Goal: Task Accomplishment & Management: Manage account settings

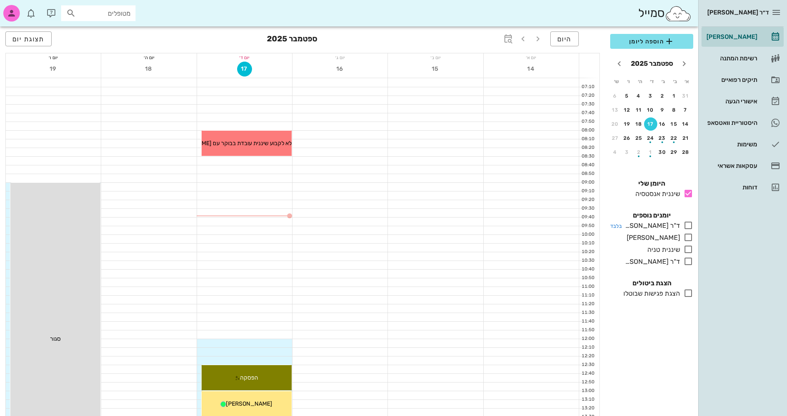
click at [690, 225] on icon at bounding box center [689, 225] width 10 height 10
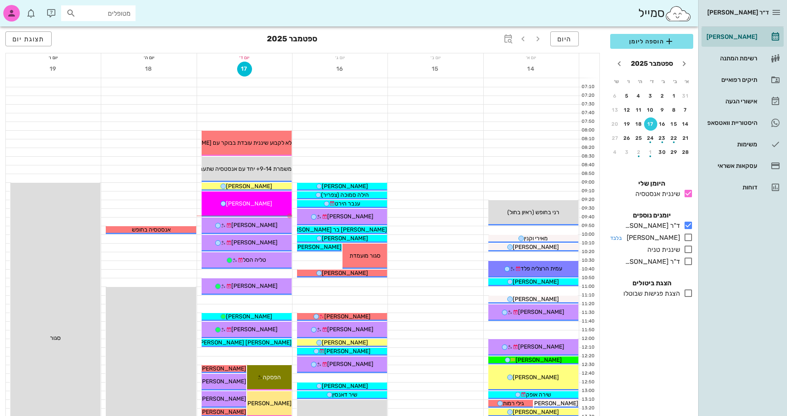
click at [690, 236] on icon at bounding box center [689, 237] width 10 height 10
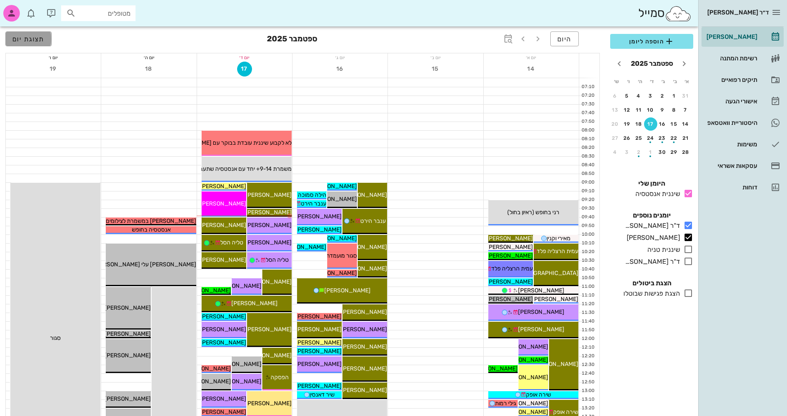
click at [31, 39] on span "תצוגת יום" at bounding box center [28, 39] width 32 height 8
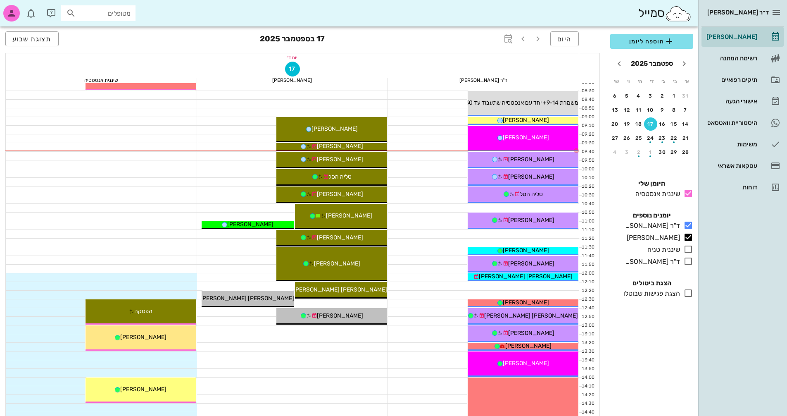
scroll to position [66, 0]
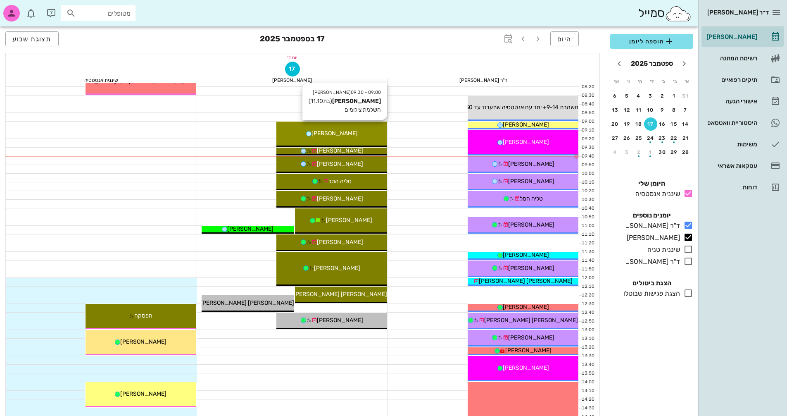
click at [346, 125] on div "09:00 - 09:30 [PERSON_NAME] (בת 11.10 ) השלמת צילומים [PERSON_NAME]" at bounding box center [332, 134] width 111 height 25
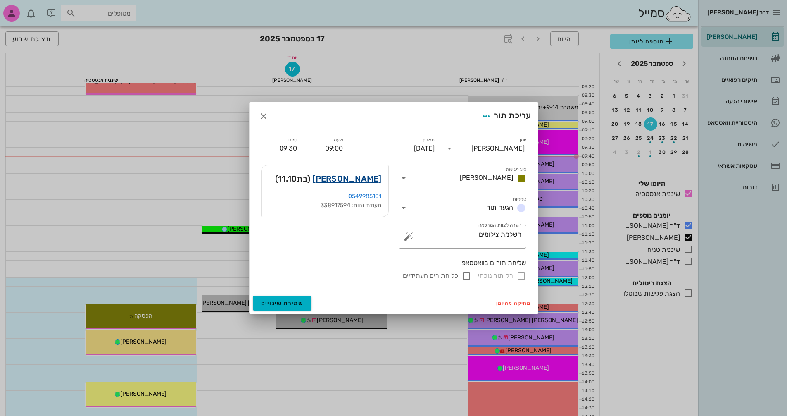
click at [362, 174] on link "[PERSON_NAME]" at bounding box center [347, 178] width 69 height 13
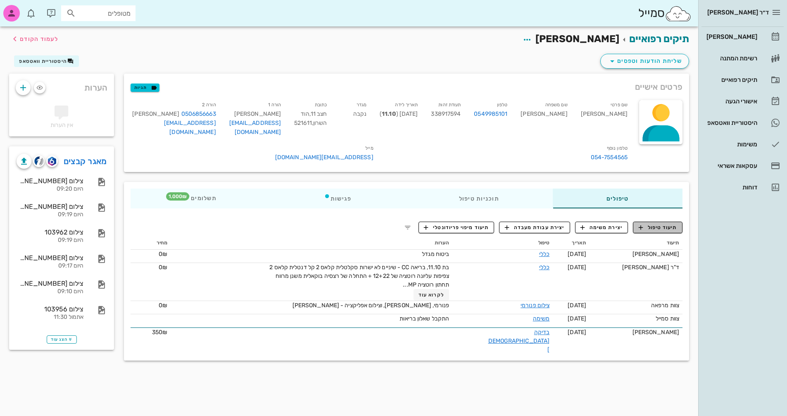
click at [659, 224] on span "תיעוד טיפול" at bounding box center [658, 227] width 38 height 7
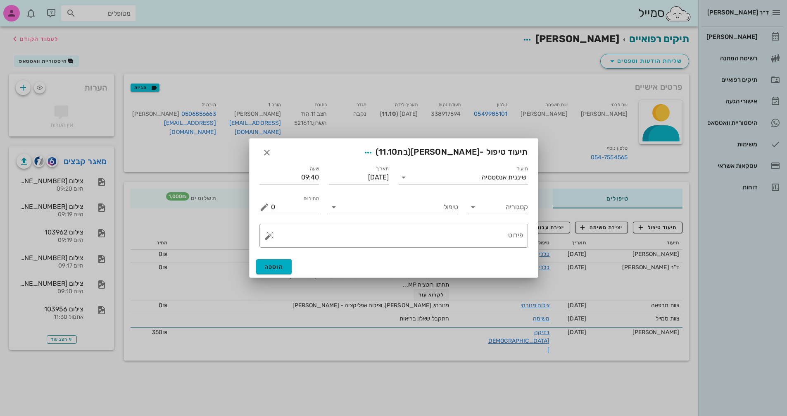
click at [484, 207] on input "קטגוריה" at bounding box center [505, 206] width 47 height 13
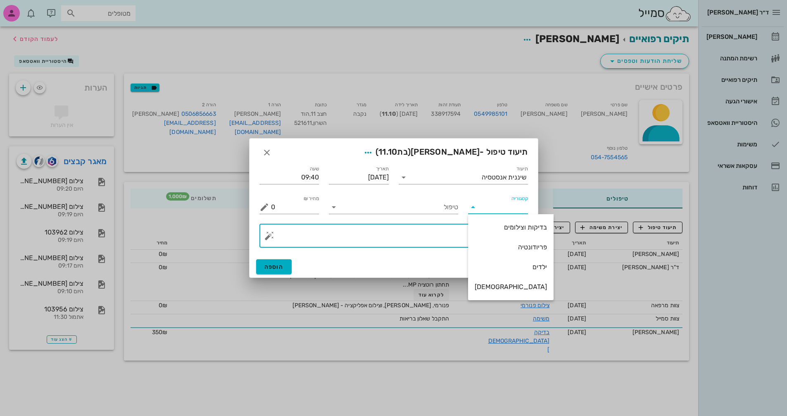
click at [441, 244] on textarea "פירוט" at bounding box center [397, 238] width 252 height 20
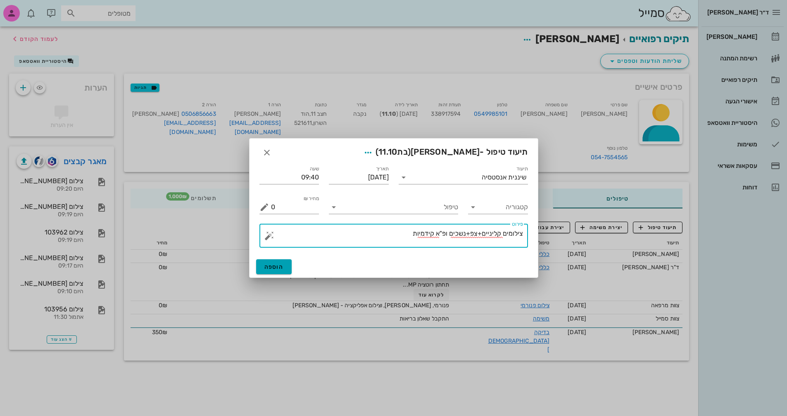
type textarea "צילומים קליניים+צפ+נשכים ופ"א קידמיות"
click at [273, 264] on span "הוספה" at bounding box center [274, 266] width 19 height 7
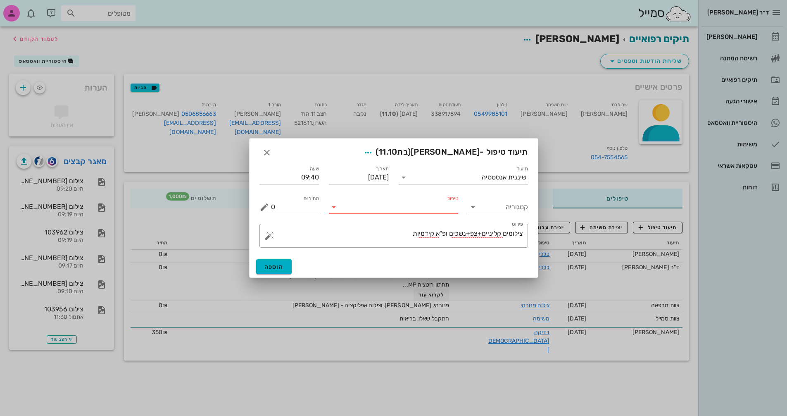
click at [374, 205] on input "טיפול" at bounding box center [400, 206] width 118 height 13
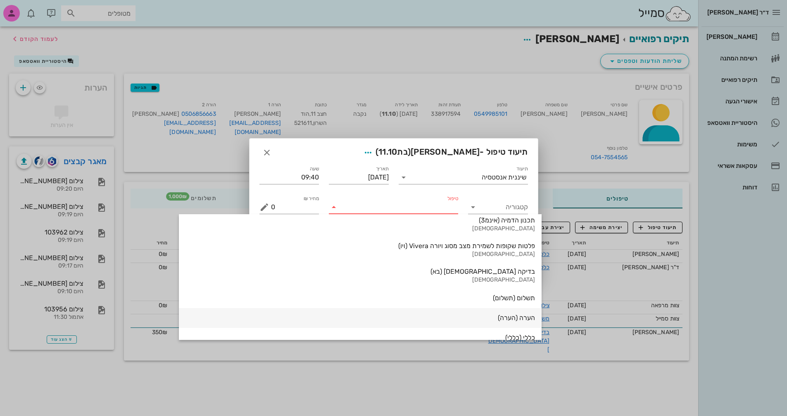
scroll to position [888, 0]
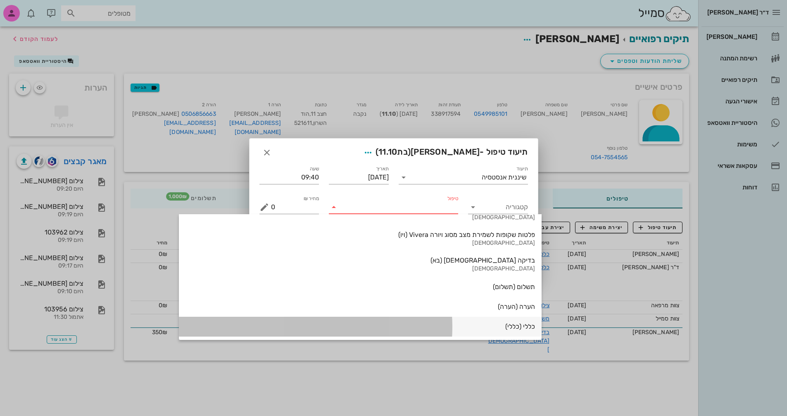
click at [442, 326] on div "כללי (כללי)" at bounding box center [361, 326] width 350 height 8
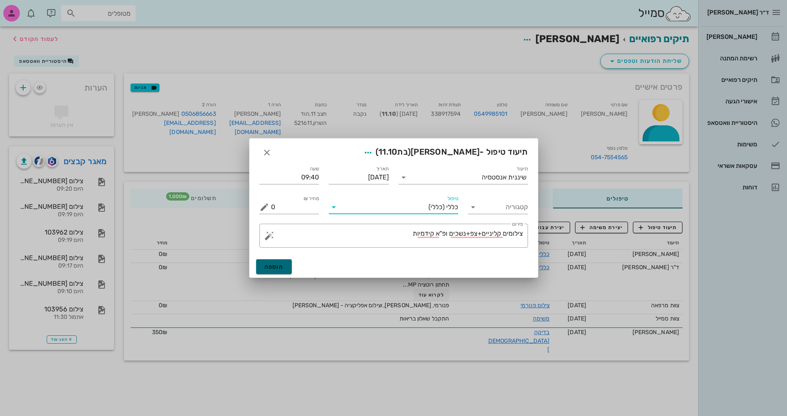
click at [282, 267] on span "הוספה" at bounding box center [274, 266] width 19 height 7
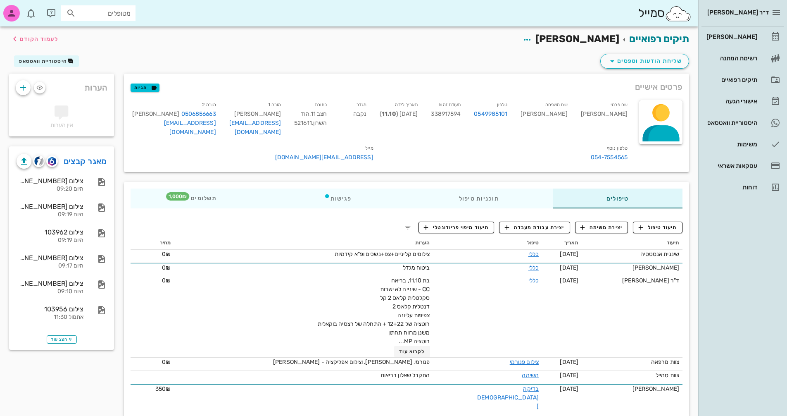
click at [377, 57] on div "שליחת הודעות וטפסים היסטוריית וואטסאפ" at bounding box center [349, 62] width 690 height 21
click at [39, 33] on button "לעמוד הקודם" at bounding box center [34, 38] width 48 height 15
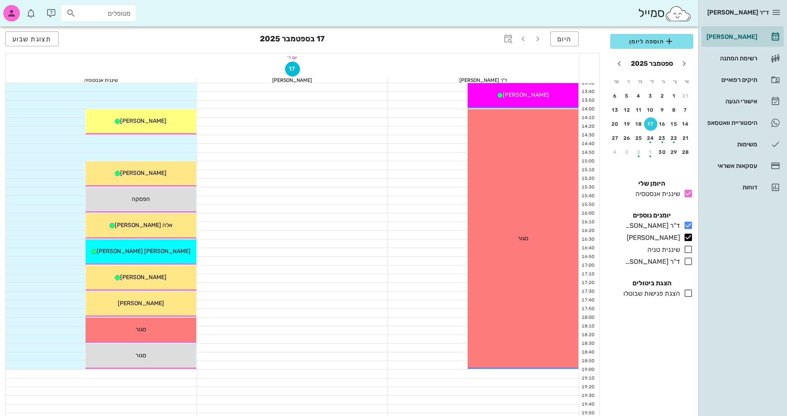
scroll to position [355, 0]
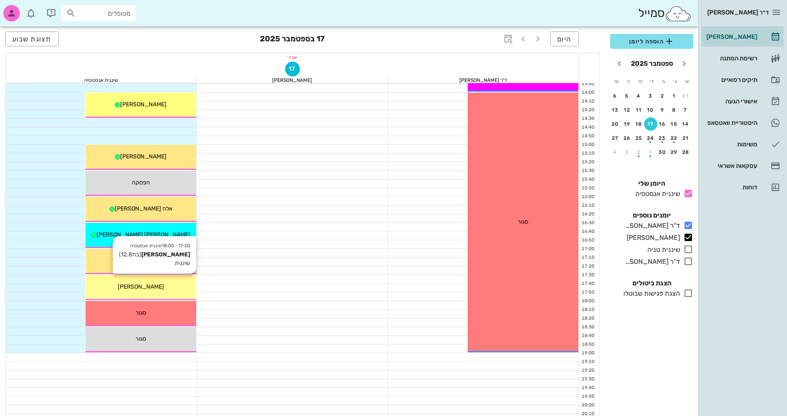
click at [153, 282] on div "17:30 - 18:00 שיננית [PERSON_NAME] (בת 12.8 ) שיננית [PERSON_NAME]" at bounding box center [141, 287] width 111 height 25
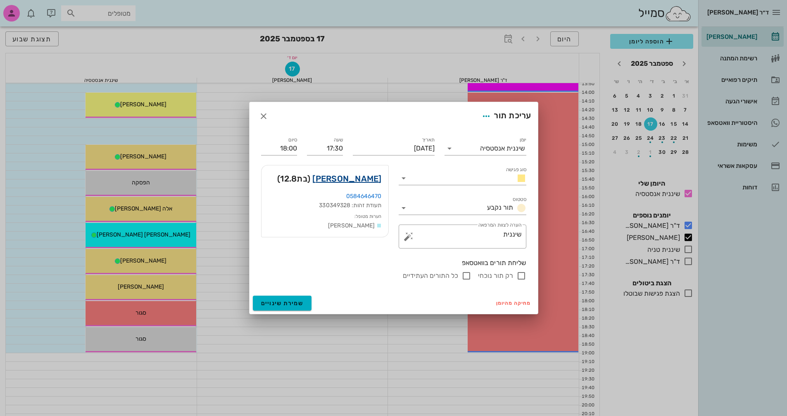
click at [368, 178] on link "[PERSON_NAME]" at bounding box center [347, 178] width 69 height 13
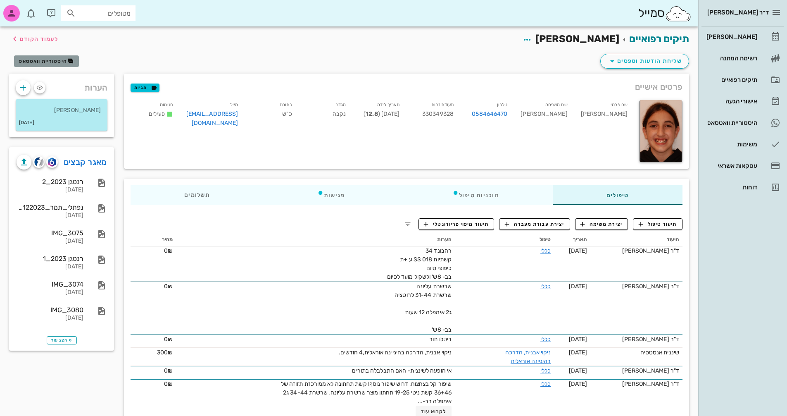
click at [50, 57] on button "היסטוריית וואטסאפ" at bounding box center [46, 61] width 65 height 12
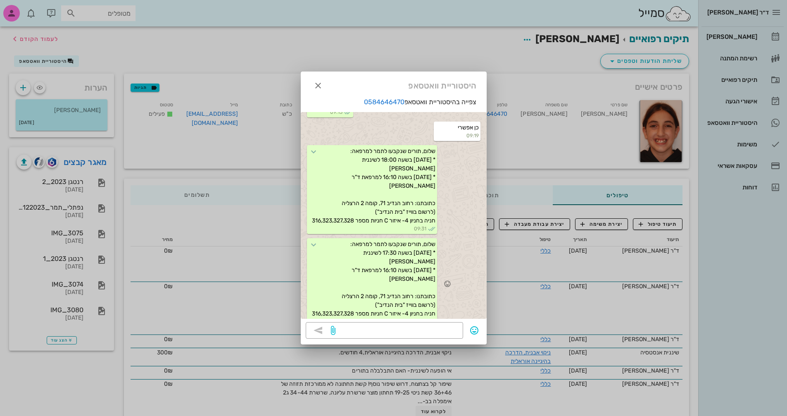
scroll to position [670, 0]
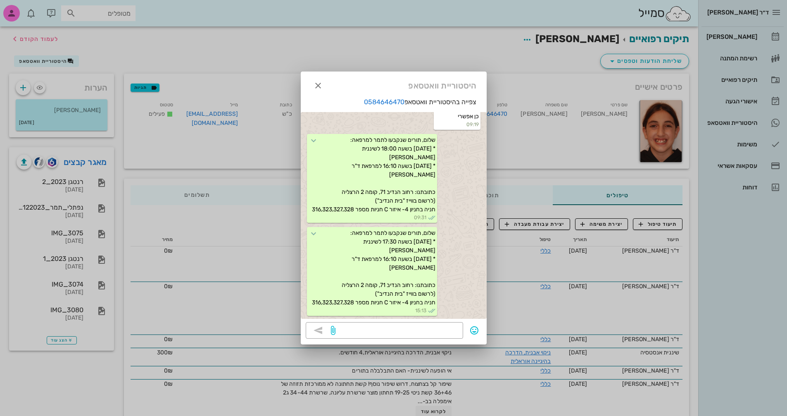
click at [350, 54] on div at bounding box center [393, 208] width 787 height 416
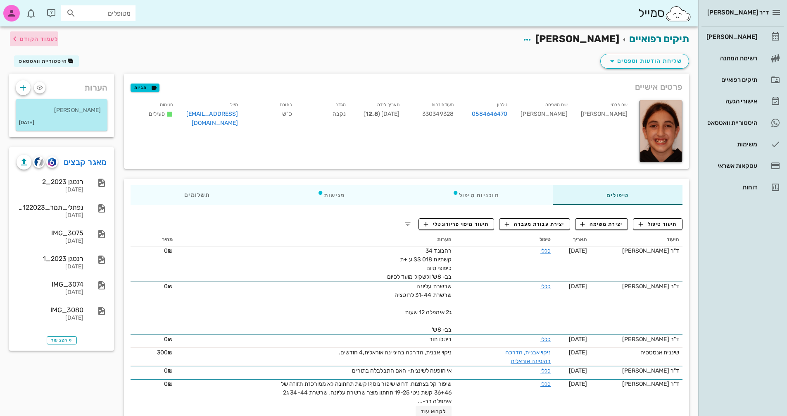
click at [41, 40] on span "לעמוד הקודם" at bounding box center [39, 39] width 38 height 7
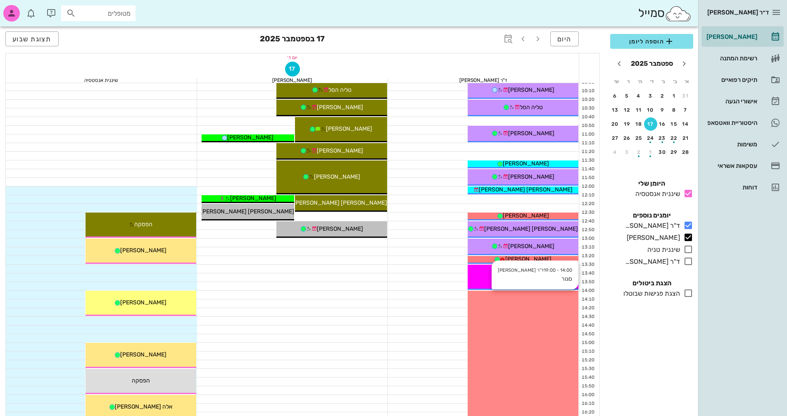
scroll to position [149, 0]
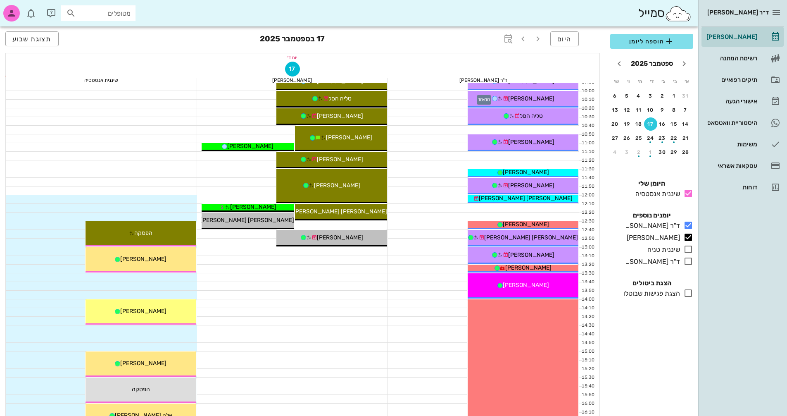
click at [440, 92] on div at bounding box center [483, 95] width 191 height 8
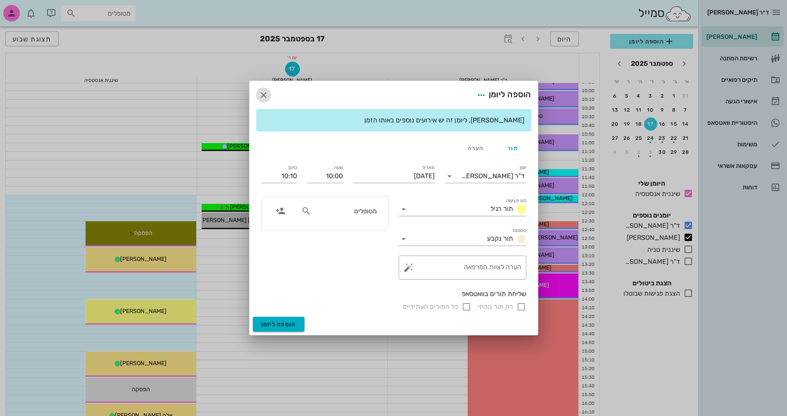
click at [265, 95] on icon "button" at bounding box center [264, 95] width 10 height 10
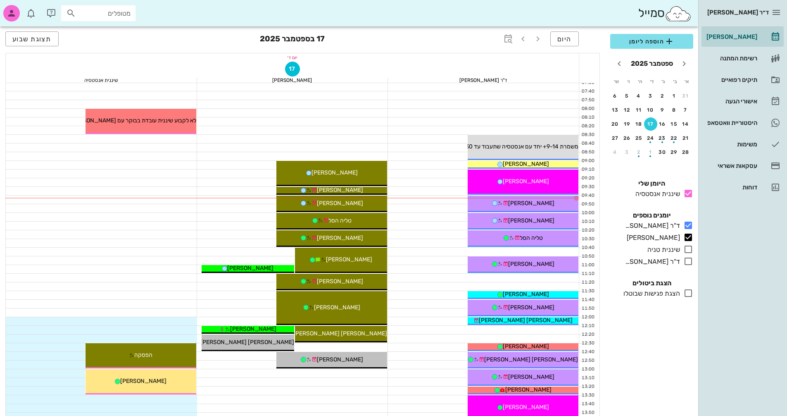
scroll to position [41, 0]
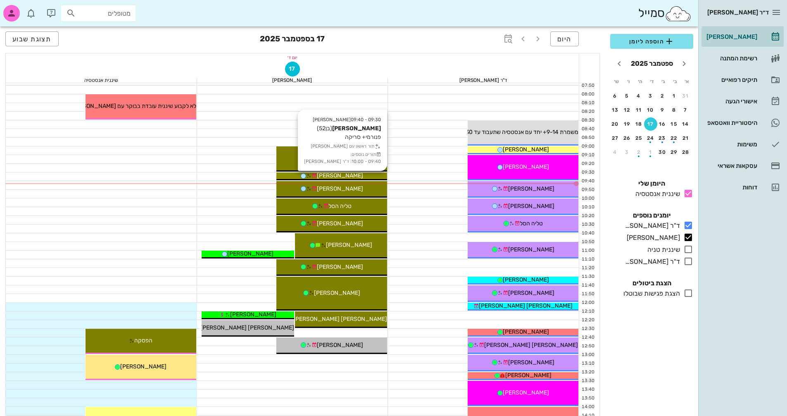
click at [362, 174] on div "[PERSON_NAME]" at bounding box center [332, 175] width 111 height 9
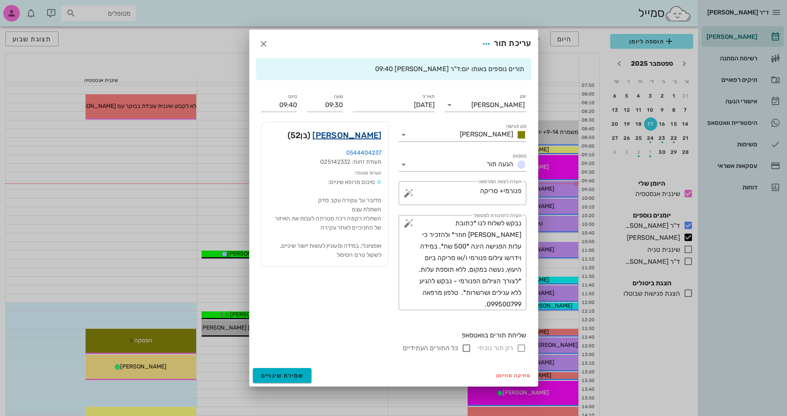
click at [365, 138] on link "[PERSON_NAME]" at bounding box center [347, 135] width 69 height 13
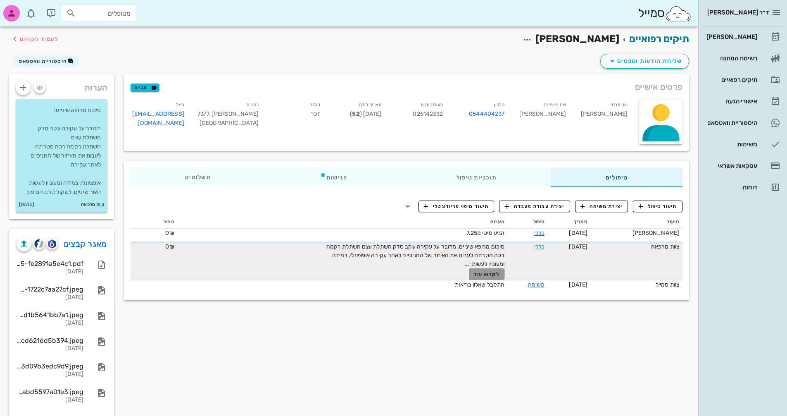
click at [487, 272] on span "לקרוא עוד" at bounding box center [487, 274] width 26 height 6
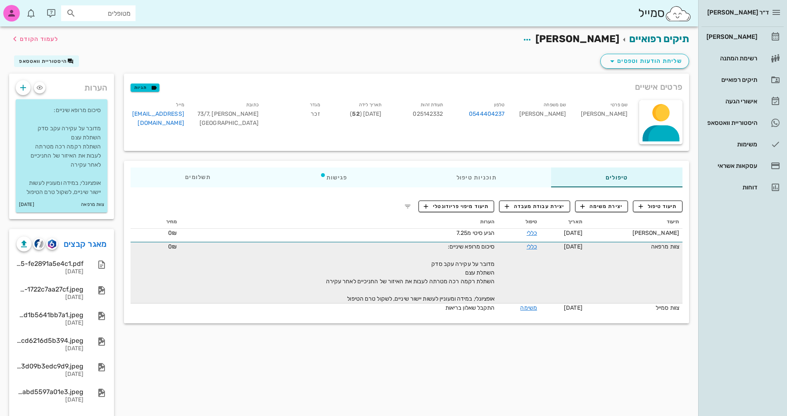
click at [160, 345] on div "פרטים אישיים תגיות שם פרטי [PERSON_NAME] שם משפחה בן [PERSON_NAME] טלפון 054440…" at bounding box center [406, 256] width 575 height 364
click at [18, 36] on icon "button" at bounding box center [15, 39] width 10 height 10
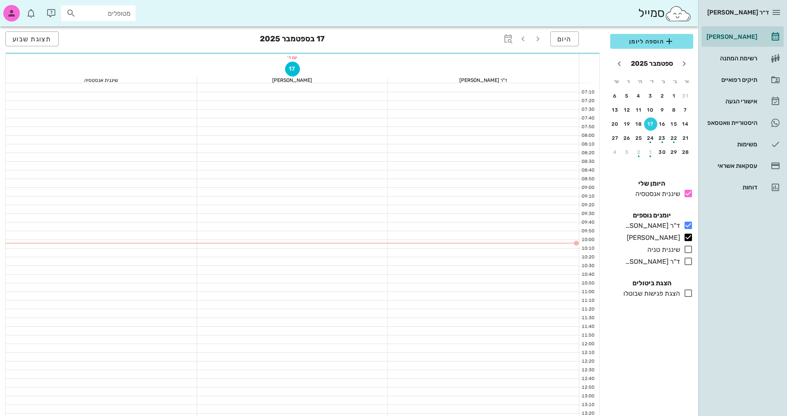
scroll to position [41, 0]
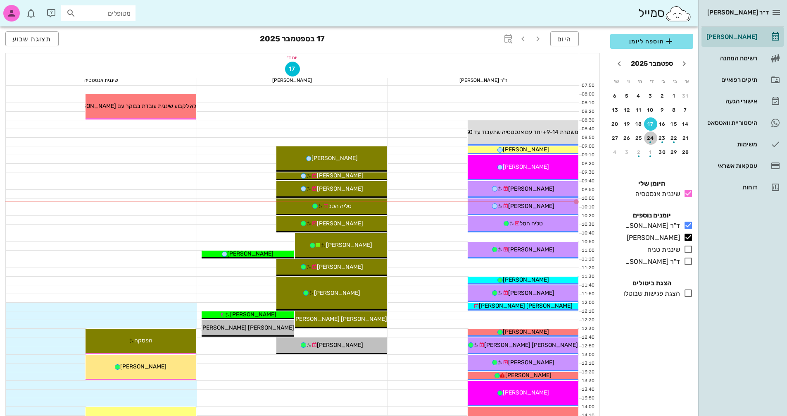
click at [652, 139] on div "button" at bounding box center [650, 140] width 13 height 5
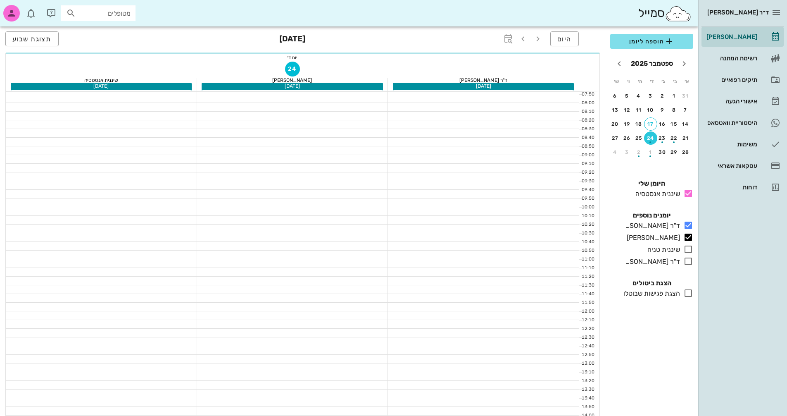
scroll to position [50, 0]
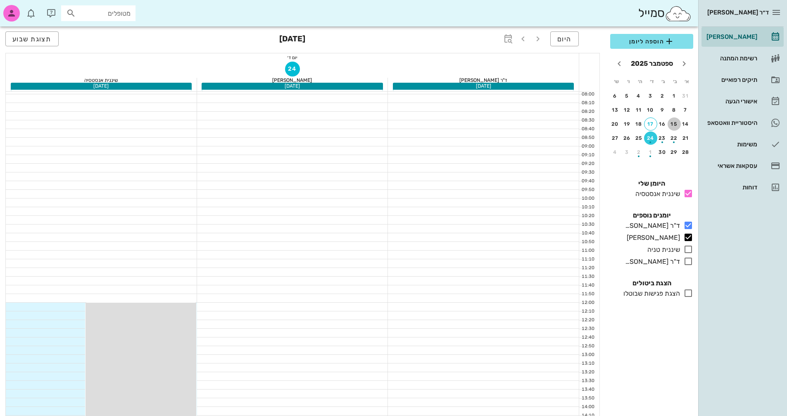
click at [675, 124] on div "15" at bounding box center [674, 124] width 13 height 6
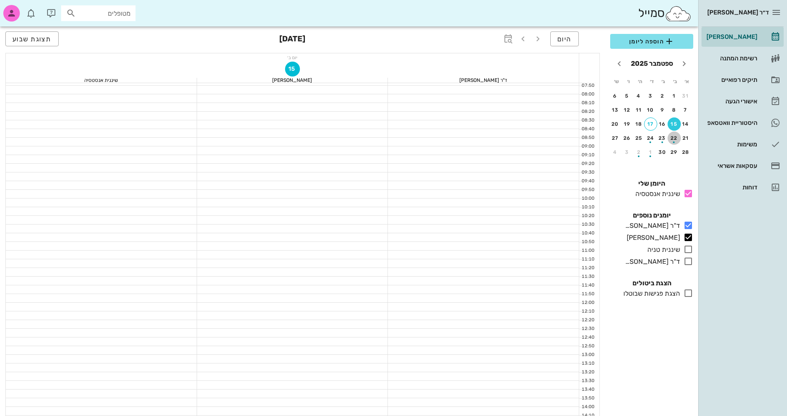
click at [673, 136] on div "22" at bounding box center [674, 138] width 13 height 6
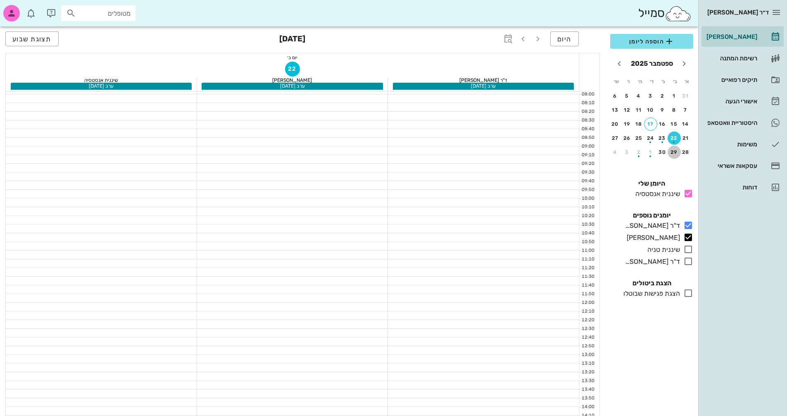
click at [675, 150] on div "29" at bounding box center [674, 152] width 13 height 6
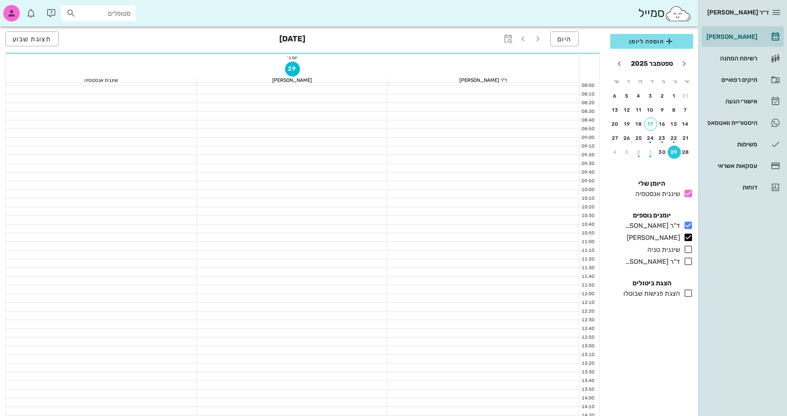
scroll to position [41, 0]
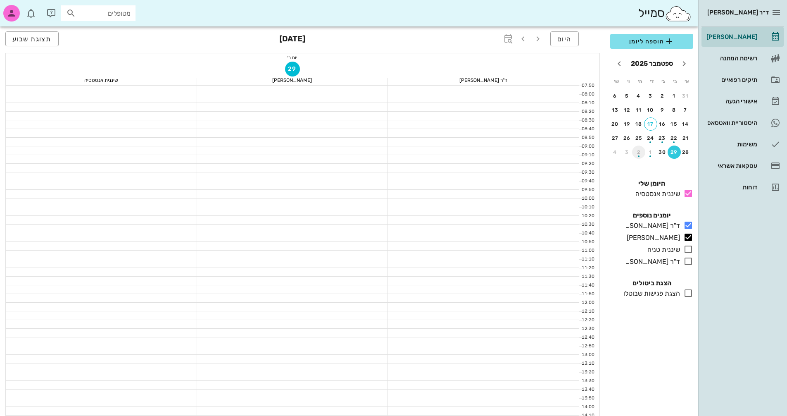
click at [640, 153] on div "button" at bounding box center [638, 154] width 13 height 5
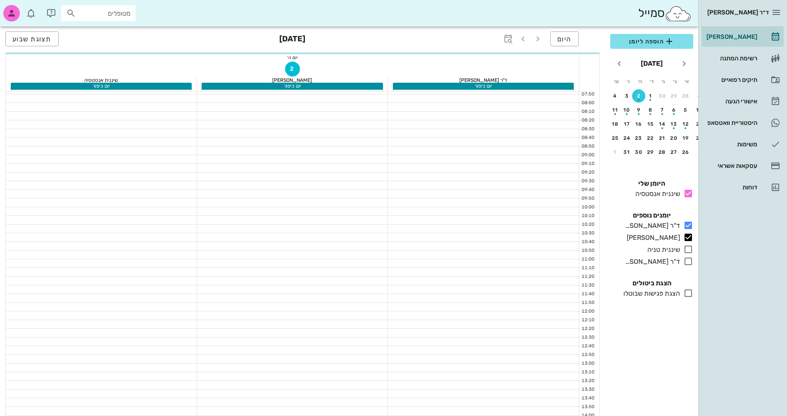
scroll to position [50, 0]
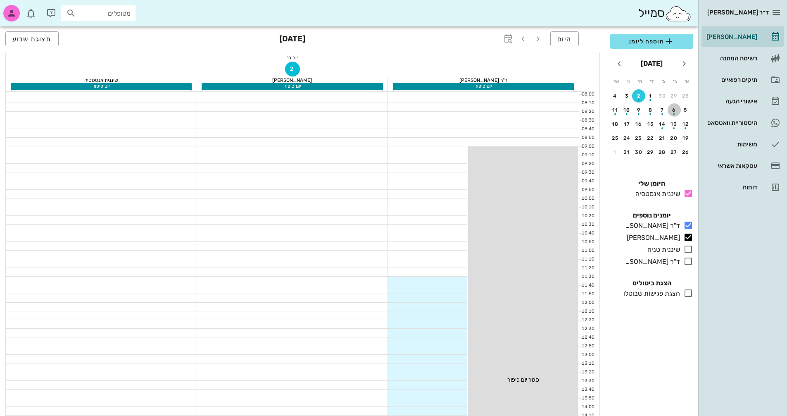
click at [675, 111] on div "button" at bounding box center [674, 112] width 13 height 5
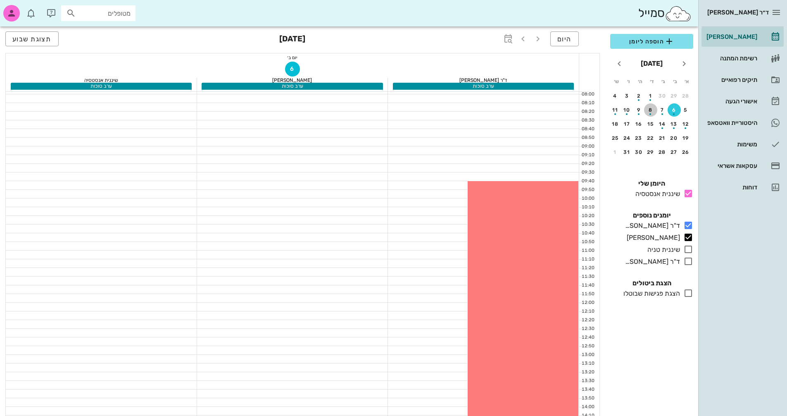
click at [650, 112] on div "button" at bounding box center [650, 112] width 13 height 5
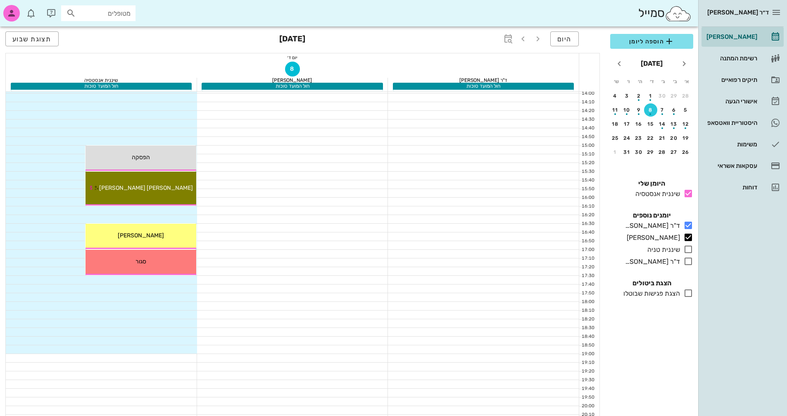
scroll to position [406, 0]
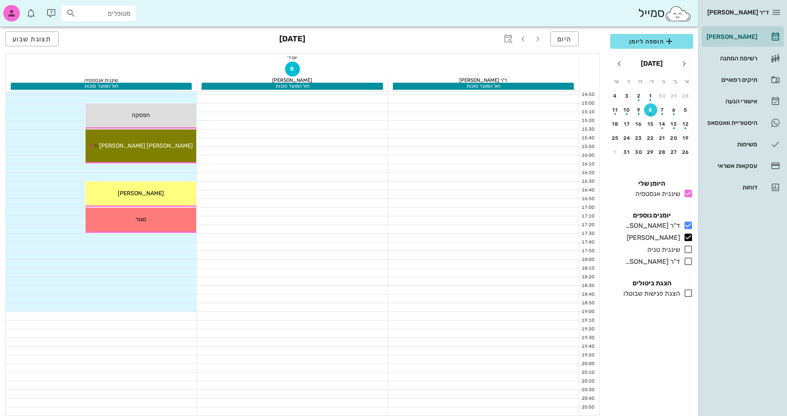
click at [236, 256] on div at bounding box center [292, 255] width 191 height 8
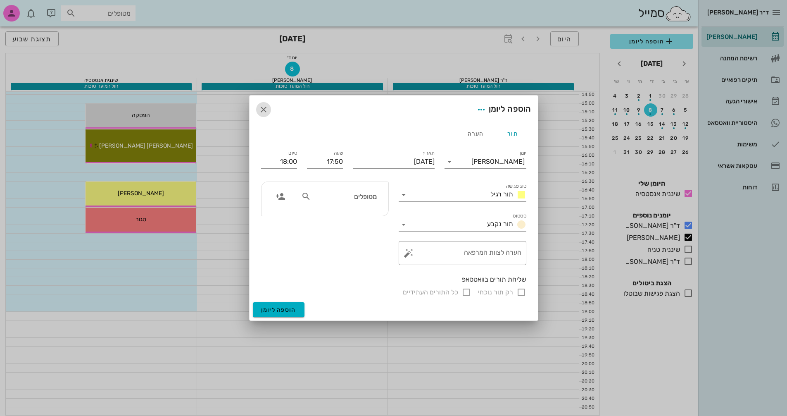
click at [262, 107] on icon "button" at bounding box center [264, 110] width 10 height 10
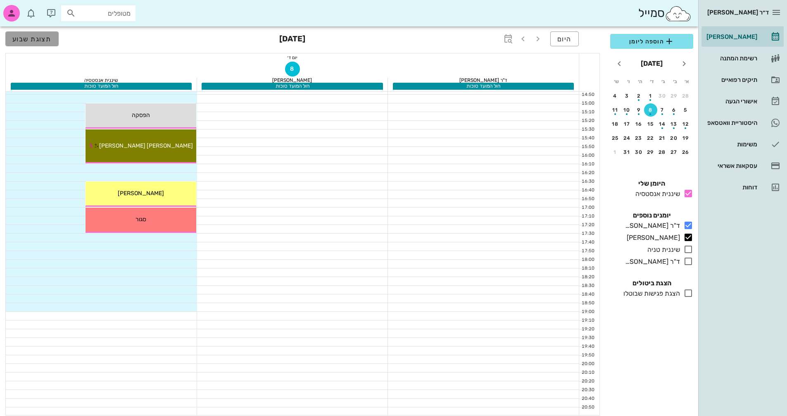
click at [23, 39] on span "תצוגת שבוע" at bounding box center [31, 39] width 39 height 8
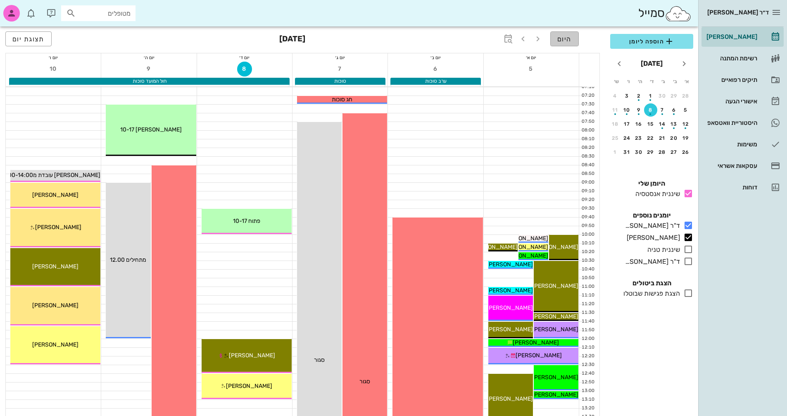
click at [561, 38] on span "היום" at bounding box center [565, 39] width 14 height 8
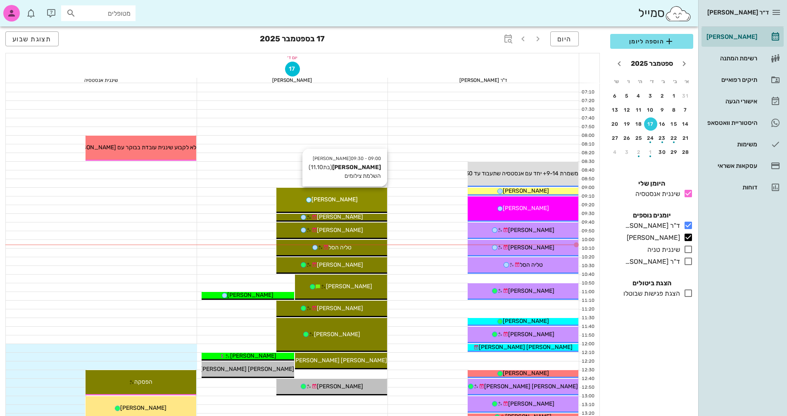
click at [334, 198] on span "[PERSON_NAME]" at bounding box center [335, 199] width 46 height 7
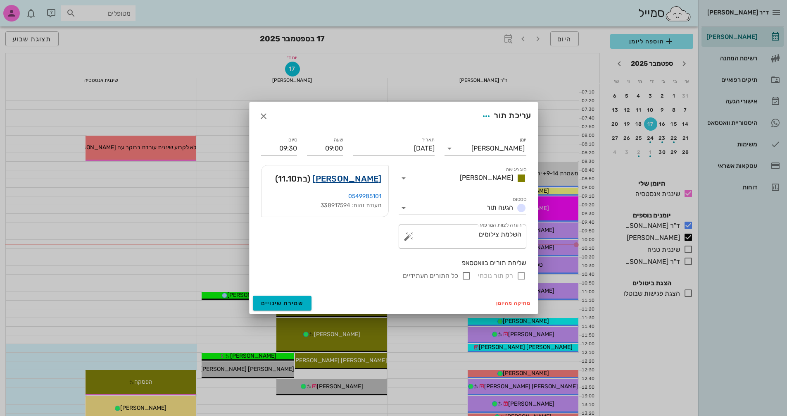
click at [372, 182] on link "[PERSON_NAME]" at bounding box center [347, 178] width 69 height 13
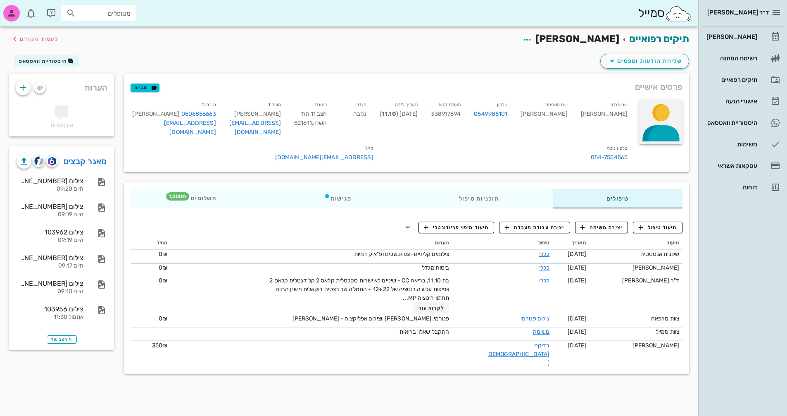
click at [653, 123] on div at bounding box center [660, 122] width 43 height 44
click at [553, 131] on div "שם משפחה [PERSON_NAME]" at bounding box center [544, 119] width 60 height 43
click at [667, 84] on span "פרטים אישיים" at bounding box center [659, 86] width 48 height 13
click at [532, 42] on icon "button" at bounding box center [528, 40] width 10 height 10
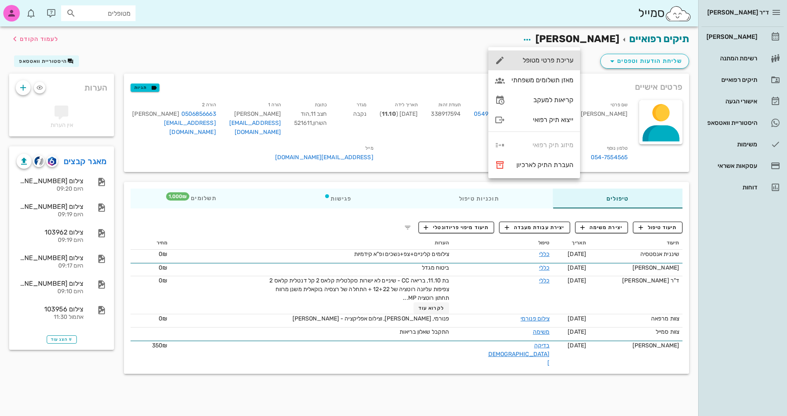
click at [559, 61] on div "עריכת פרטי מטופל" at bounding box center [543, 60] width 62 height 8
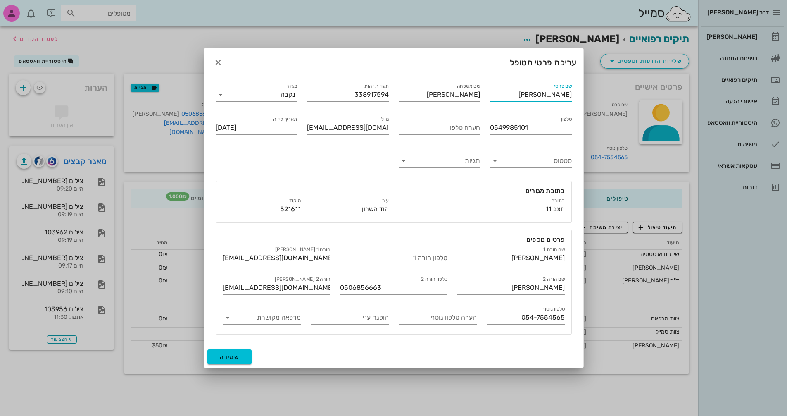
drag, startPoint x: 541, startPoint y: 98, endPoint x: 597, endPoint y: 95, distance: 55.8
click at [597, 95] on div "ד״ר [PERSON_NAME] [PERSON_NAME] רשימת המתנה תיקים רפואיים אישורי הגעה היסטוריית…" at bounding box center [393, 208] width 787 height 416
type input "[PERSON_NAME] (אמא [PERSON_NAME])"
click at [233, 360] on button "שמירה" at bounding box center [230, 356] width 45 height 15
type input "[DATE]"
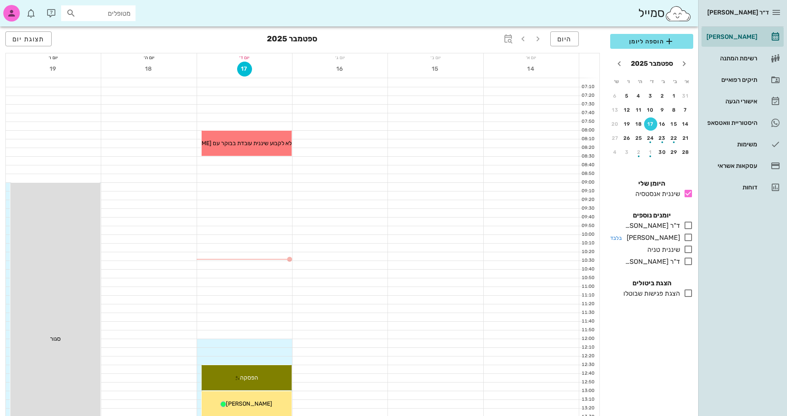
click at [686, 238] on icon at bounding box center [689, 237] width 10 height 10
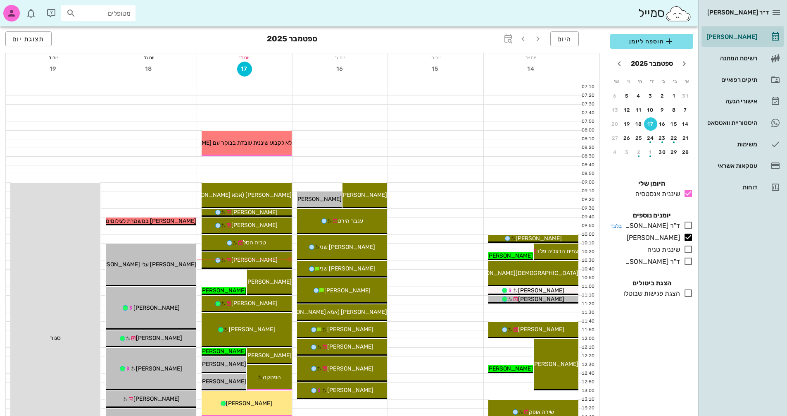
click at [688, 224] on icon at bounding box center [689, 225] width 10 height 10
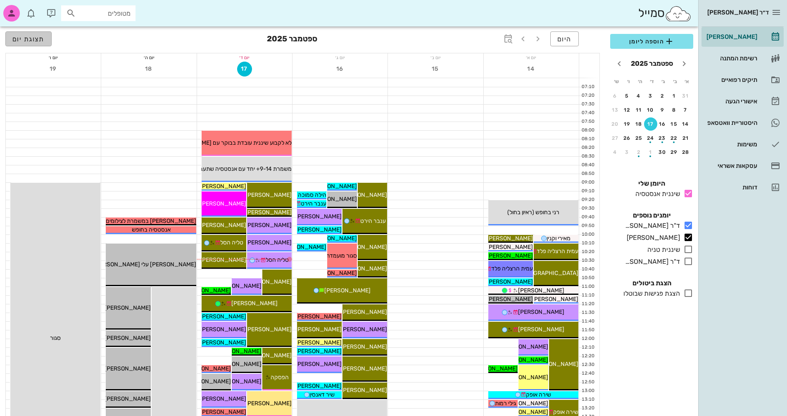
click at [36, 39] on span "תצוגת יום" at bounding box center [28, 39] width 32 height 8
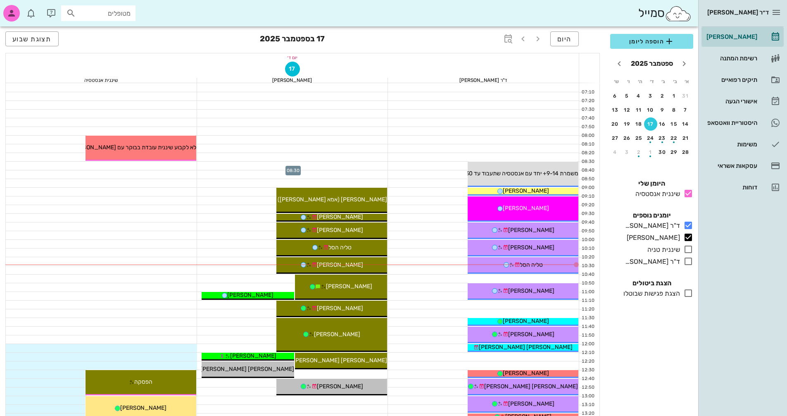
click at [223, 167] on div at bounding box center [292, 166] width 191 height 8
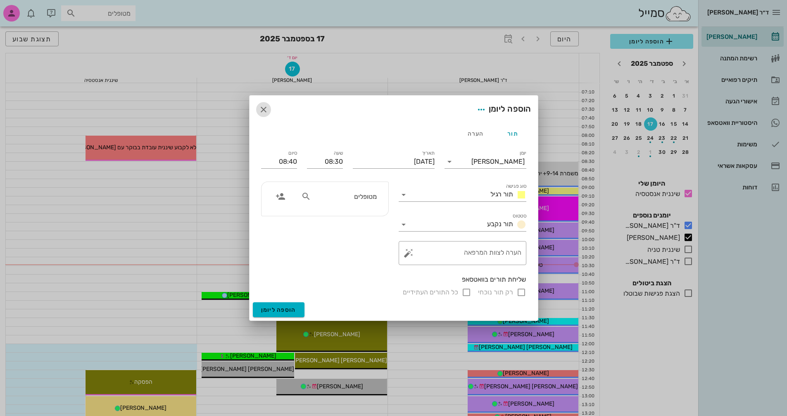
click at [262, 108] on icon "button" at bounding box center [264, 110] width 10 height 10
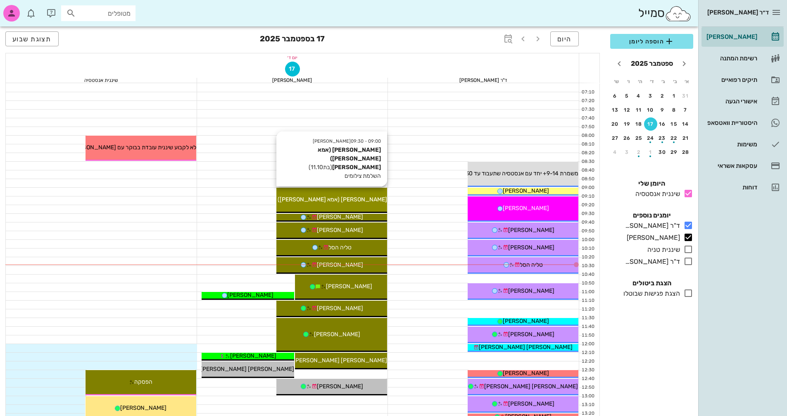
click at [368, 200] on div "[PERSON_NAME] (אמא [PERSON_NAME]) [PERSON_NAME]" at bounding box center [332, 199] width 111 height 9
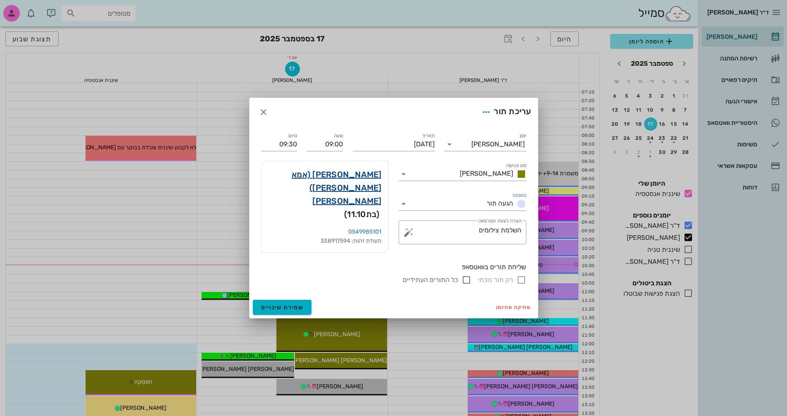
click at [330, 178] on link "נועה (אמא כרמית) כהן" at bounding box center [325, 188] width 114 height 40
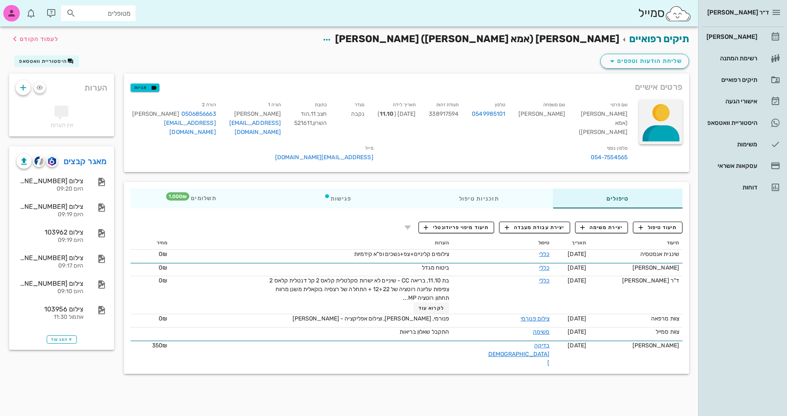
click at [655, 128] on div at bounding box center [660, 122] width 43 height 44
click at [645, 120] on div "העלאת תמונה" at bounding box center [657, 120] width 38 height 8
click at [38, 39] on span "לעמוד הקודם" at bounding box center [39, 39] width 38 height 7
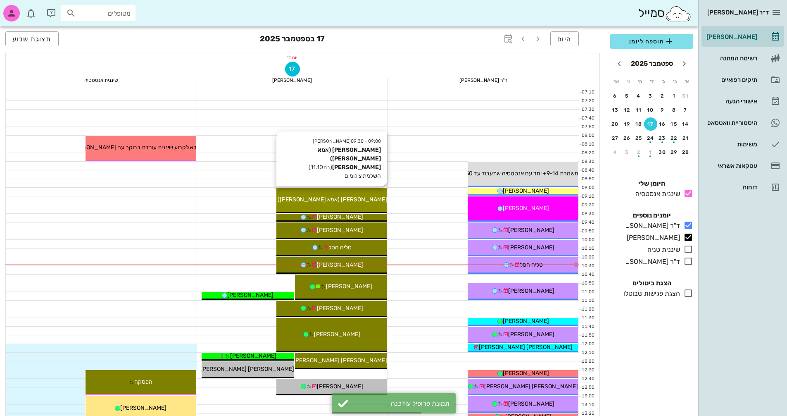
click at [348, 203] on span "[PERSON_NAME] (אמא [PERSON_NAME]) [PERSON_NAME]" at bounding box center [308, 199] width 157 height 7
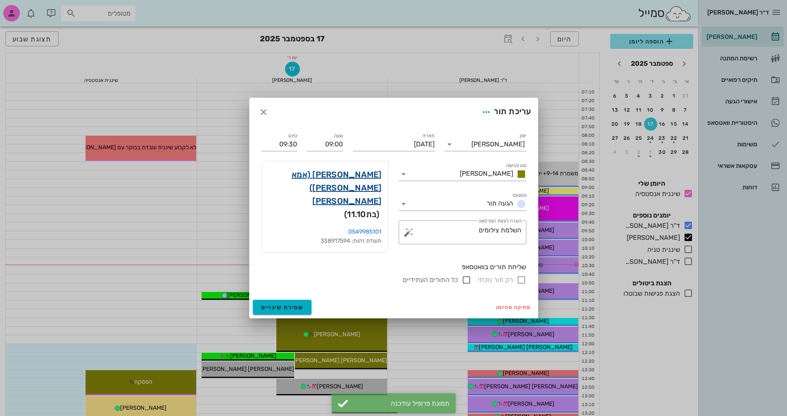
click at [353, 178] on link "נועה (אמא כרמית) כהן" at bounding box center [325, 188] width 114 height 40
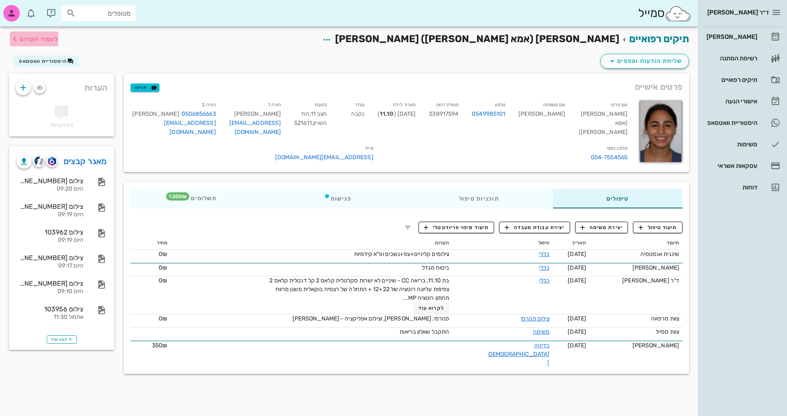
click at [38, 41] on span "לעמוד הקודם" at bounding box center [39, 39] width 38 height 7
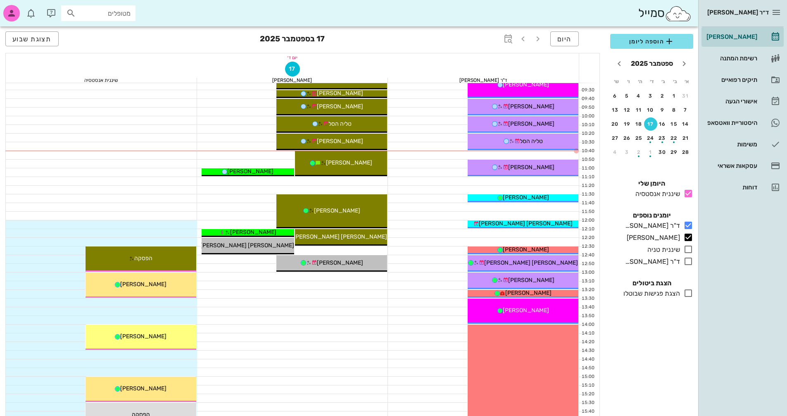
scroll to position [165, 0]
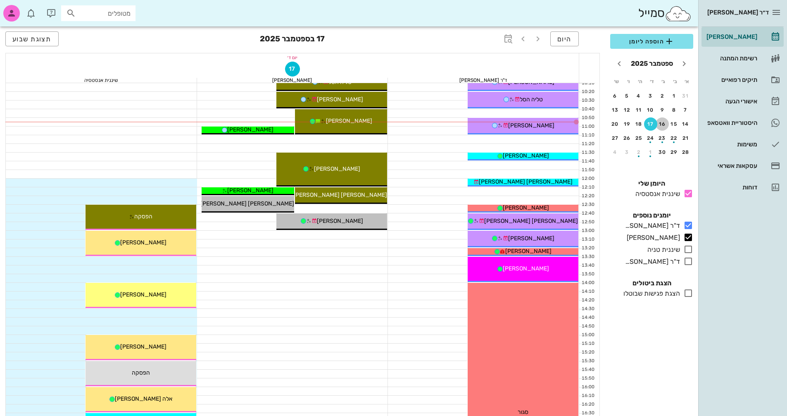
click at [664, 124] on div "16" at bounding box center [662, 124] width 13 height 6
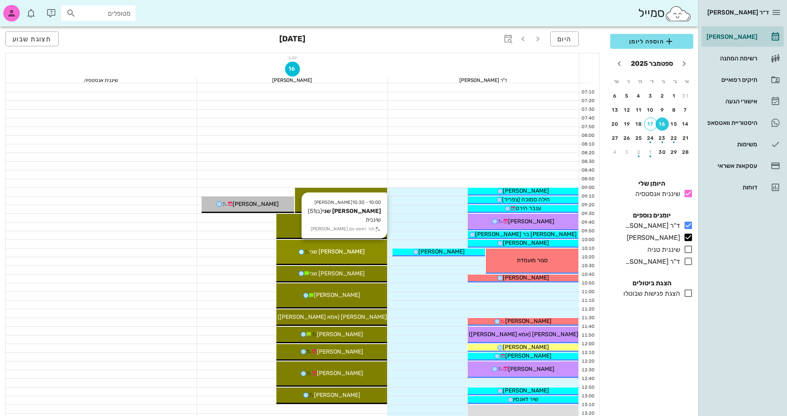
click at [352, 254] on div "[PERSON_NAME] שני" at bounding box center [332, 251] width 111 height 9
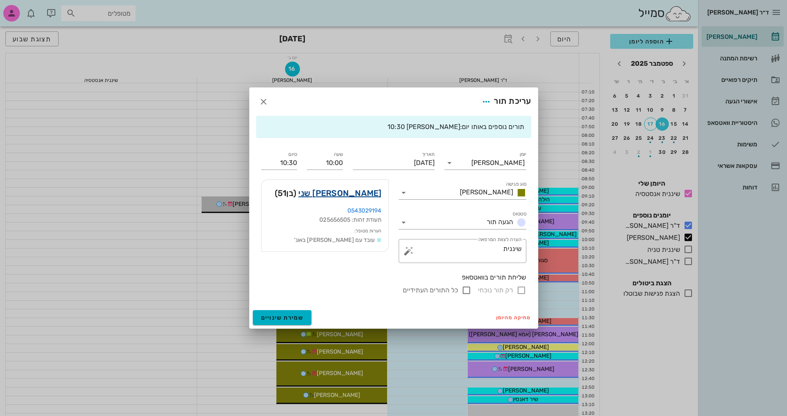
click at [371, 196] on link "יניב שני" at bounding box center [339, 192] width 83 height 13
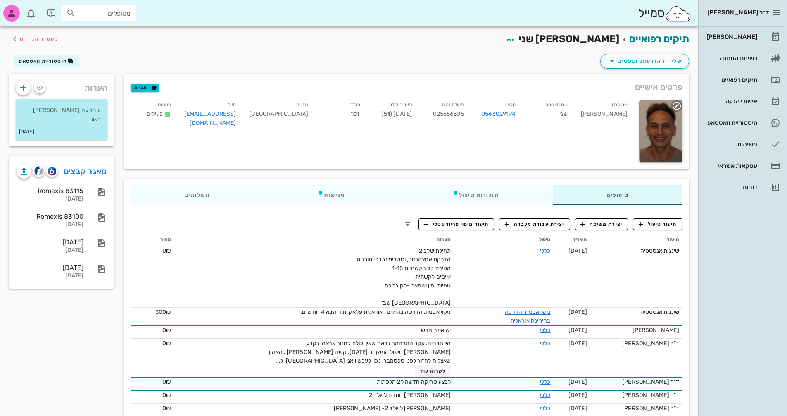
click at [672, 148] on div at bounding box center [660, 131] width 43 height 62
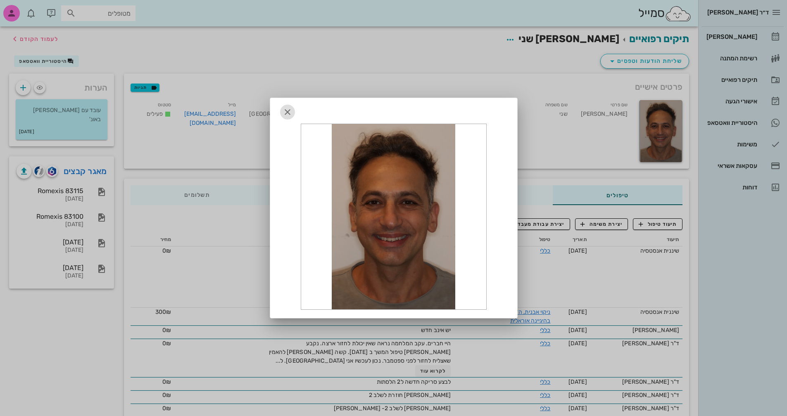
click at [291, 111] on icon "button" at bounding box center [288, 112] width 10 height 10
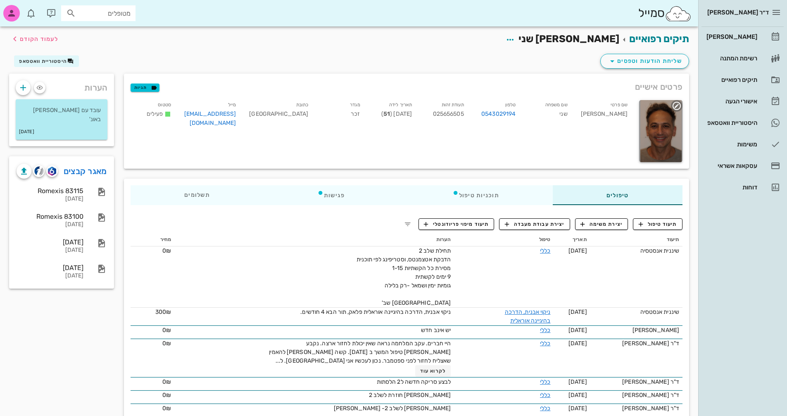
click at [663, 134] on div at bounding box center [660, 131] width 43 height 62
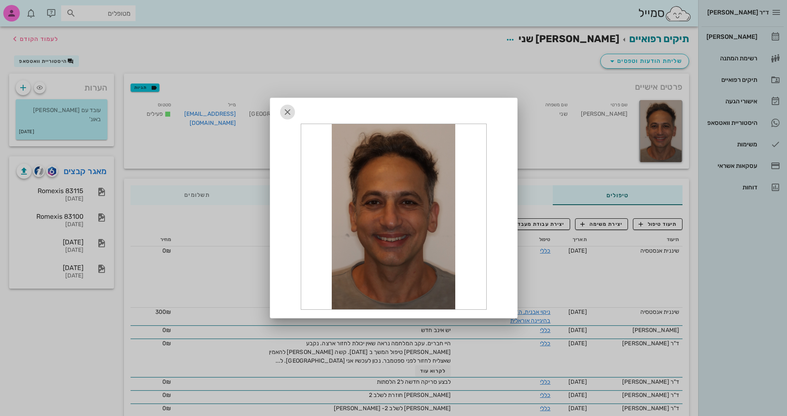
click at [288, 112] on icon "button" at bounding box center [288, 112] width 10 height 10
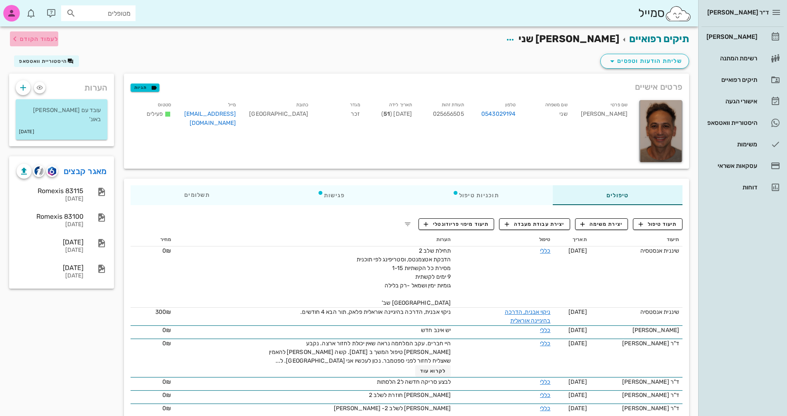
click at [34, 36] on span "לעמוד הקודם" at bounding box center [39, 39] width 38 height 7
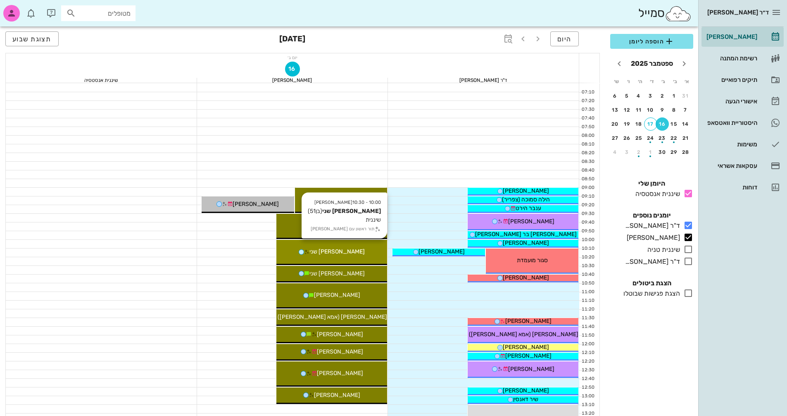
click at [336, 254] on span "[PERSON_NAME] שני" at bounding box center [337, 251] width 55 height 7
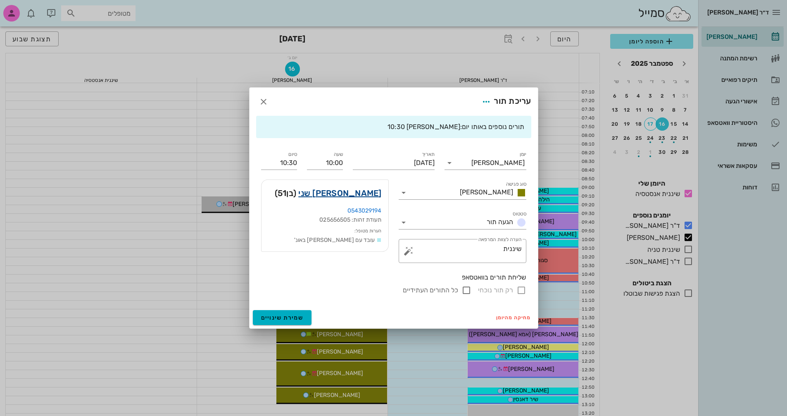
click at [369, 193] on link "יניב שני" at bounding box center [339, 192] width 83 height 13
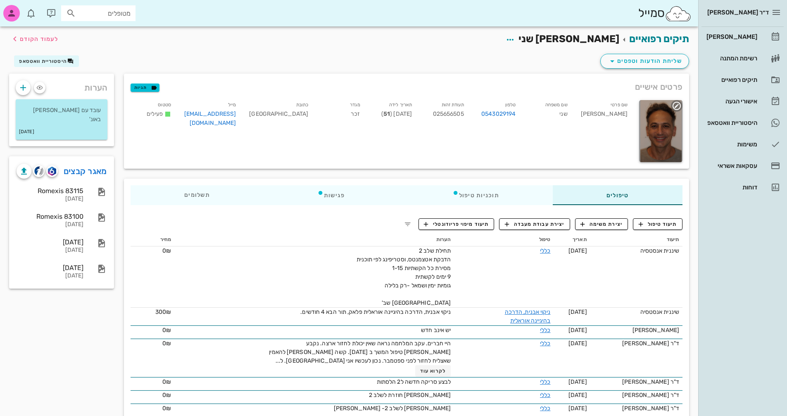
click at [661, 124] on div at bounding box center [660, 131] width 43 height 62
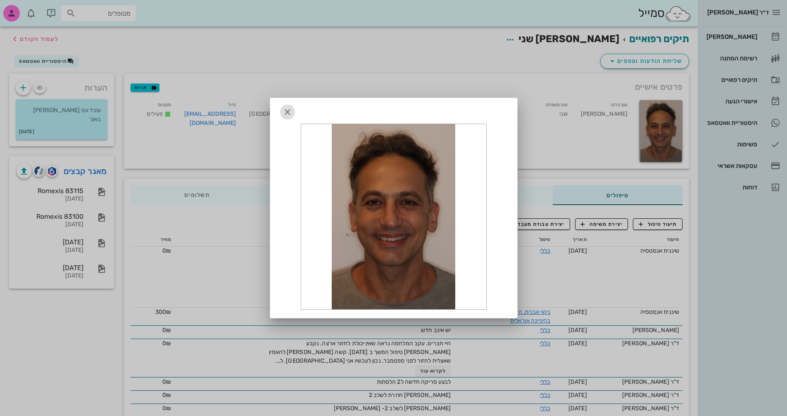
click at [289, 111] on icon "button" at bounding box center [288, 112] width 10 height 10
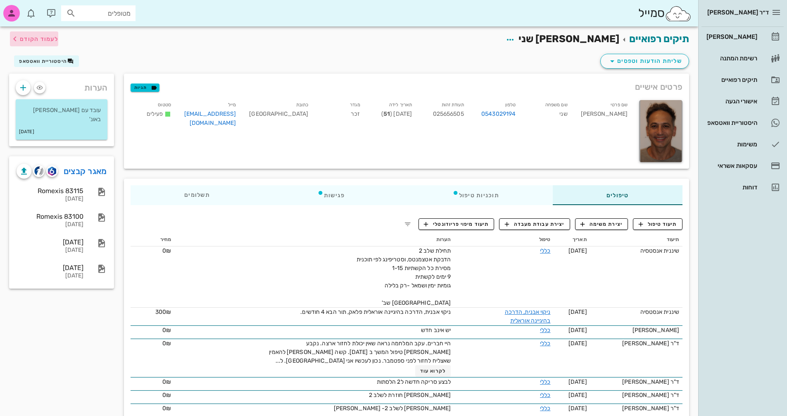
click at [23, 39] on span "לעמוד הקודם" at bounding box center [39, 39] width 38 height 7
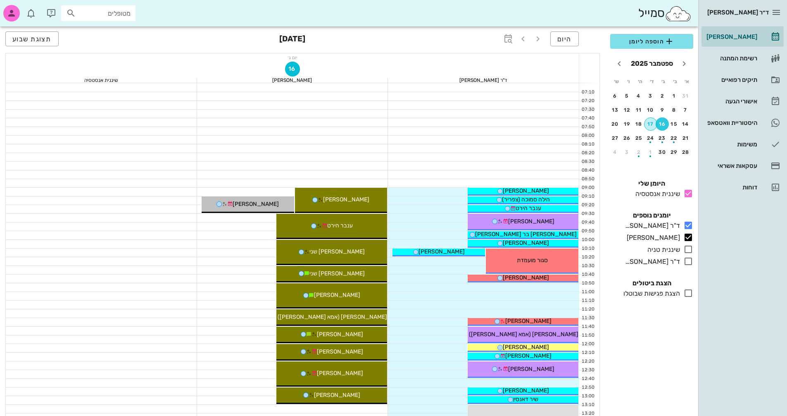
click at [649, 125] on div "17" at bounding box center [651, 124] width 12 height 6
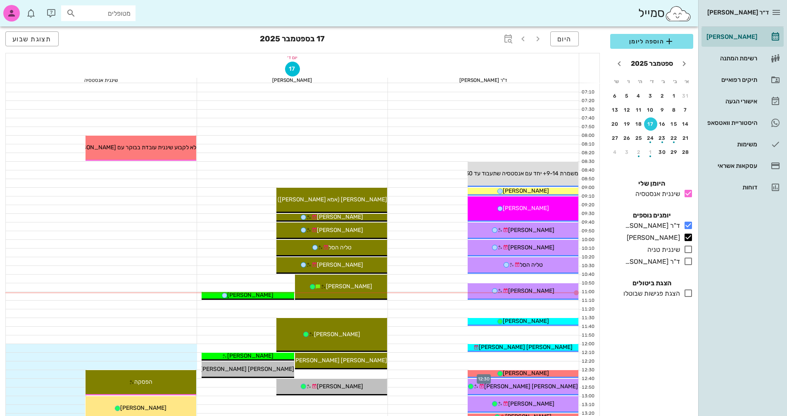
scroll to position [41, 0]
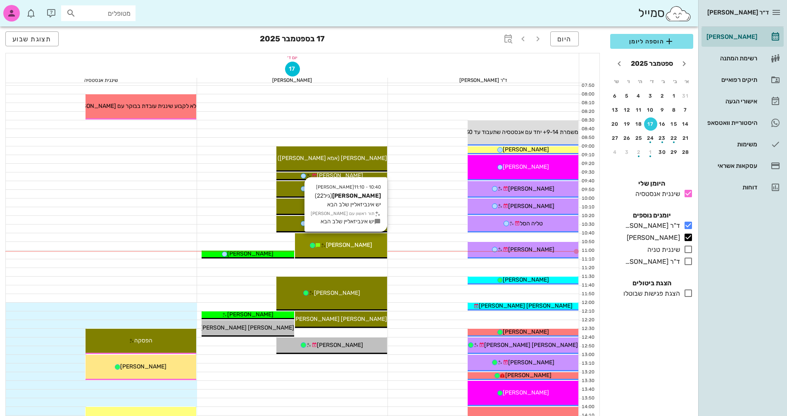
drag, startPoint x: 352, startPoint y: 248, endPoint x: 339, endPoint y: 245, distance: 13.5
click at [339, 245] on span "[PERSON_NAME]" at bounding box center [349, 244] width 46 height 7
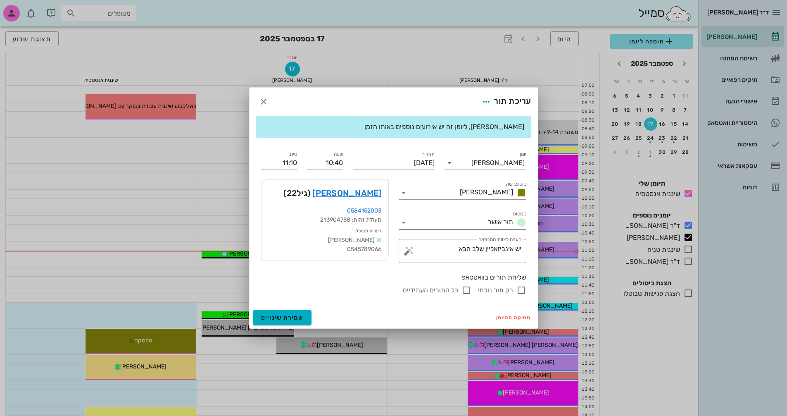
click at [486, 223] on div "תור אושר" at bounding box center [506, 222] width 42 height 10
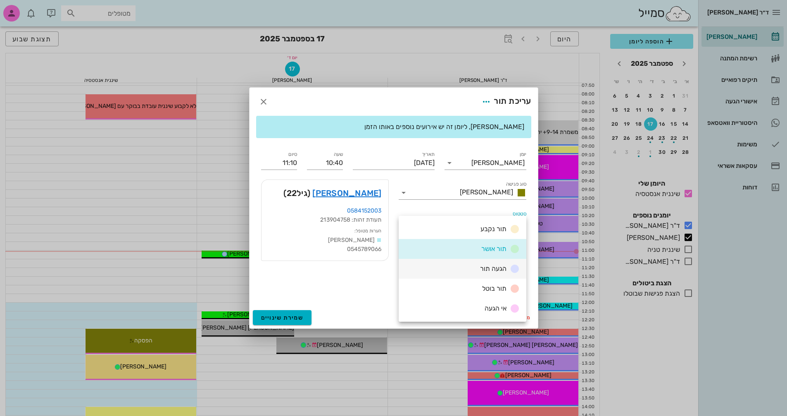
click at [487, 263] on div "הגעה תור" at bounding box center [463, 269] width 128 height 20
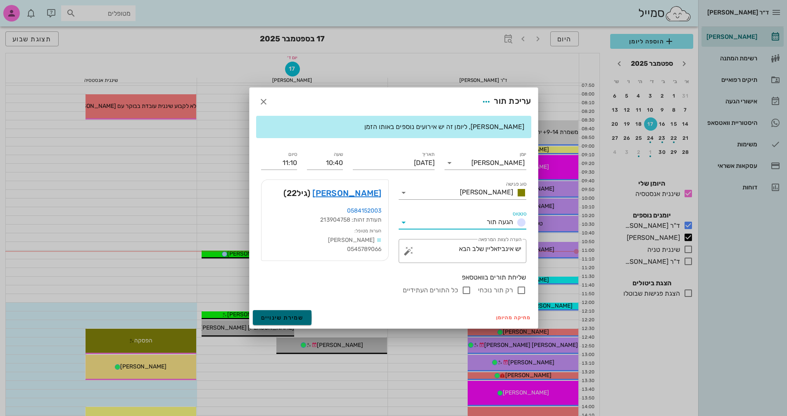
click at [285, 318] on span "שמירת שינויים" at bounding box center [282, 317] width 43 height 7
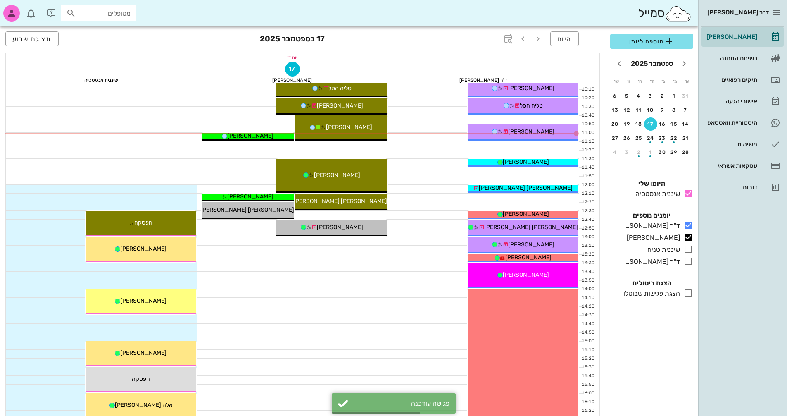
scroll to position [165, 0]
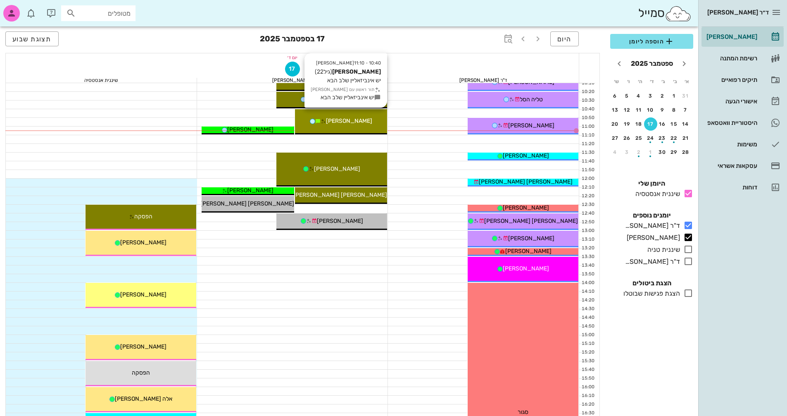
click at [348, 124] on span "[PERSON_NAME]" at bounding box center [349, 120] width 46 height 7
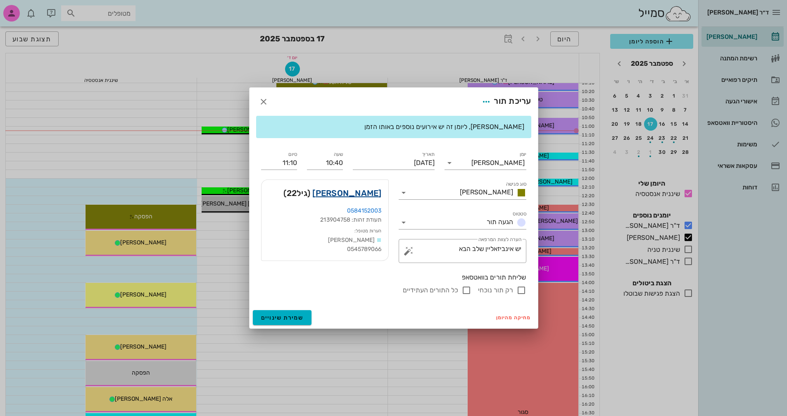
click at [370, 188] on link "גילי ליפשיץ" at bounding box center [347, 192] width 69 height 13
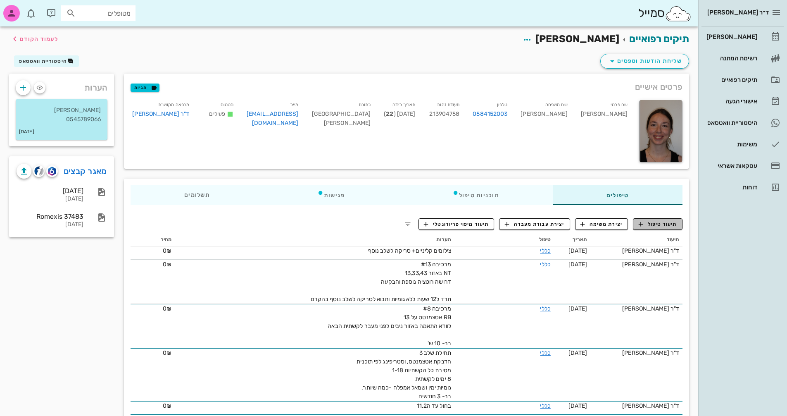
click at [660, 223] on span "תיעוד טיפול" at bounding box center [658, 223] width 38 height 7
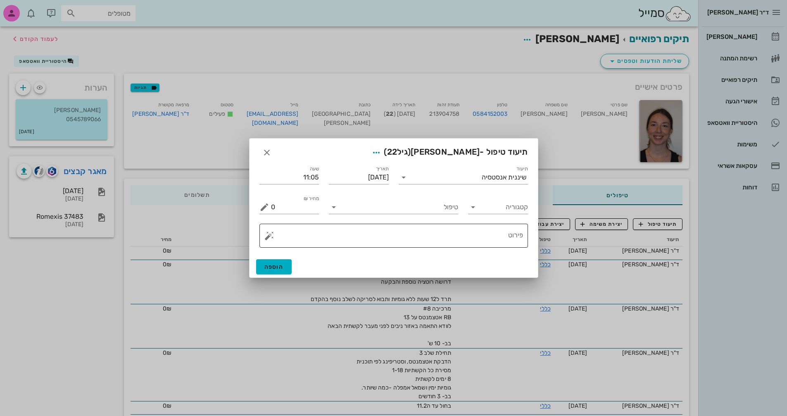
click at [265, 233] on button "button" at bounding box center [270, 236] width 10 height 10
click at [277, 201] on div "Invisalign" at bounding box center [298, 202] width 67 height 17
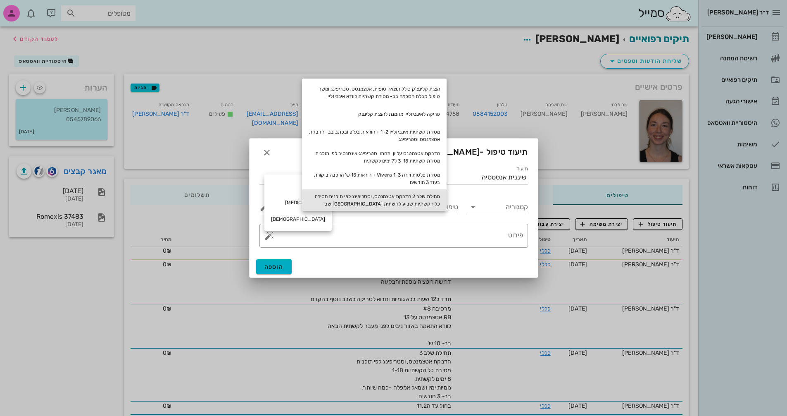
click at [410, 196] on div "תחילת שלב 2 הדבקת אטצמנטס, וסטריפינג לפי תוכנית מסירת כל הקשתיות שבוע לקשתית בב…" at bounding box center [374, 199] width 145 height 21
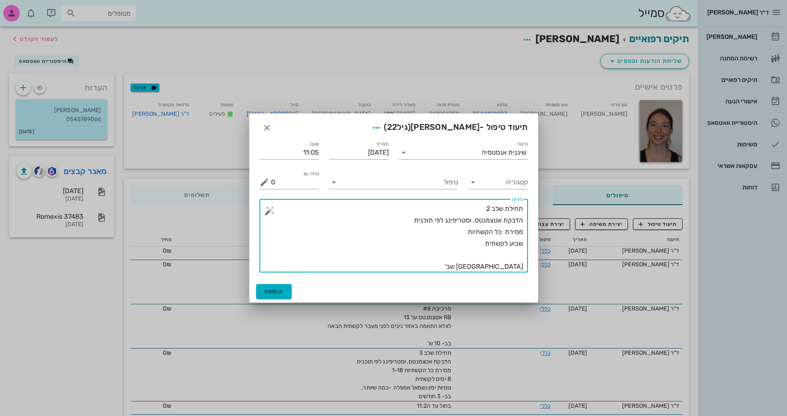
click at [489, 208] on textarea "תחילת שלב 2 הדבקת אטצמנטס, וסטריפינג לפי תוכנית מסירת כל הקשתיות שבוע לקשתית בב…" at bounding box center [397, 237] width 252 height 69
click at [458, 229] on textarea "תחילת שלב 4 הדבקת אטצמנטס, וסטריפינג לפי תוכנית מסירת כל הקשתיות שבוע לקשתית בב…" at bounding box center [397, 237] width 252 height 69
drag, startPoint x: 512, startPoint y: 244, endPoint x: 516, endPoint y: 244, distance: 4.2
click at [516, 244] on textarea "תחילת שלב 4 הדבקת אטצמנטס, וסטריפינג לפי תוכנית מסירת כל הקשתיות 1-23 שבוע לקשת…" at bounding box center [397, 237] width 252 height 69
drag, startPoint x: 509, startPoint y: 242, endPoint x: 524, endPoint y: 242, distance: 14.9
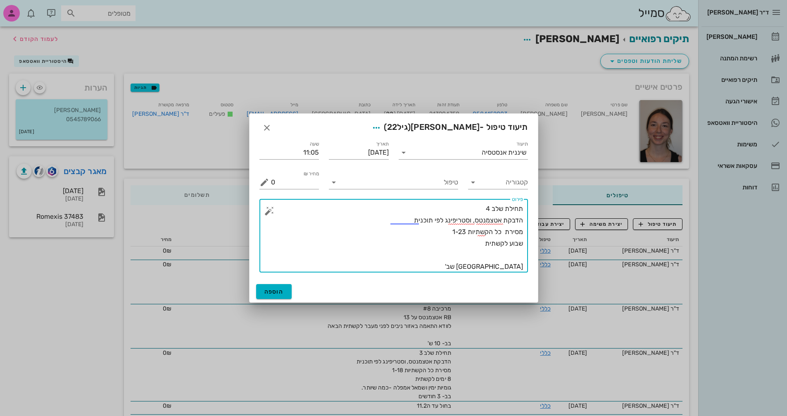
click at [524, 242] on div "​ פירוט תחילת שלב 4 הדבקת אטצמנטס, וסטריפינג לפי תוכנית מסירת כל הקשתיות 1-23 ש…" at bounding box center [394, 236] width 269 height 74
click at [510, 265] on textarea "תחילת שלב 4 הדבקת אטצמנטס, וסטריפינג לפי תוכנית מסירת כל הקשתיות 1-23 8-9 ימים …" at bounding box center [397, 237] width 252 height 69
click at [463, 241] on textarea "תחילת שלב 4 הדבקת אטצמנטס, וסטריפינג לפי תוכנית מסירת כל הקשתיות 1-23 8-9 ימים …" at bounding box center [397, 237] width 252 height 69
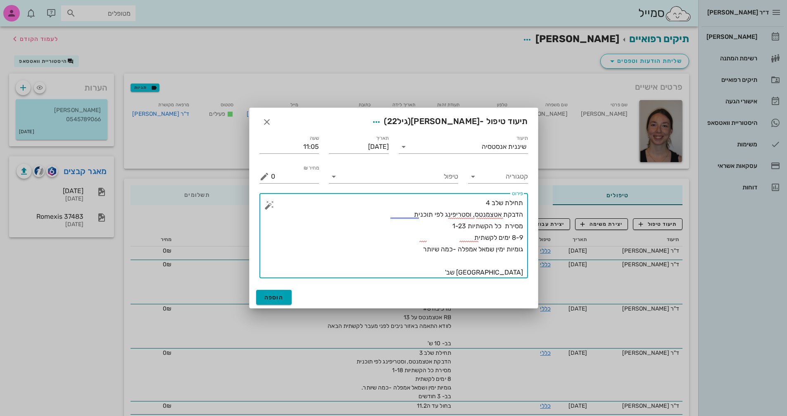
type textarea "תחילת שלב 4 הדבקת אטצמנטס, וסטריפינג לפי תוכנית מסירת כל הקשתיות 1-23 8-9 ימים …"
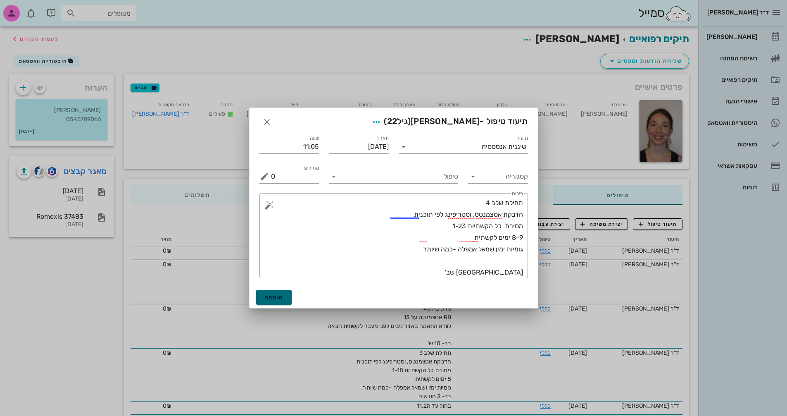
click at [281, 296] on span "הוספה" at bounding box center [274, 297] width 19 height 7
click at [333, 173] on icon at bounding box center [334, 177] width 10 height 10
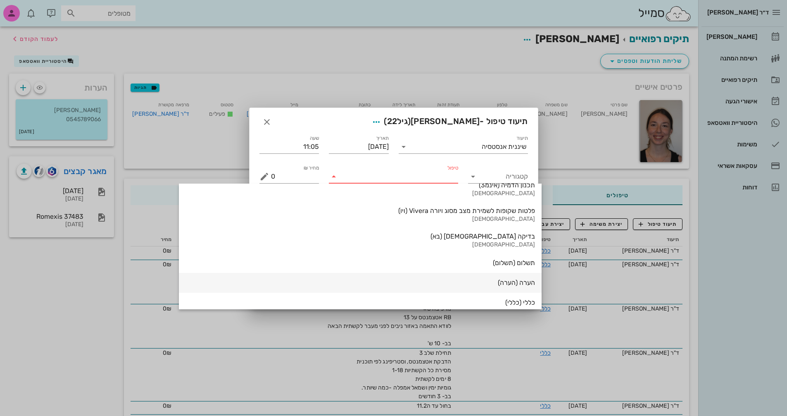
scroll to position [888, 0]
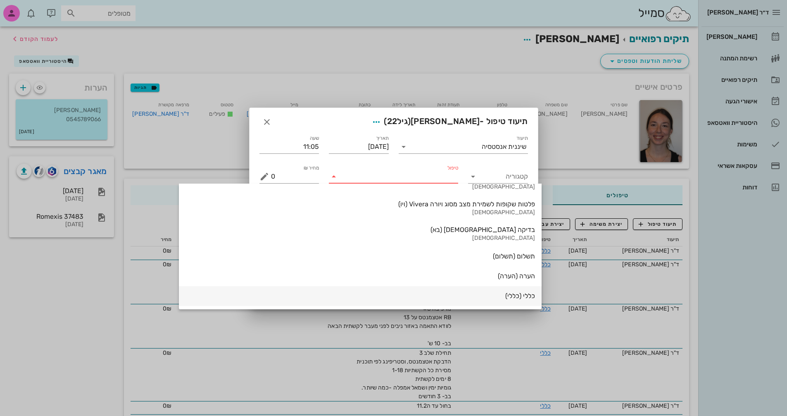
click at [438, 298] on div "כללי (כללי)" at bounding box center [361, 296] width 350 height 8
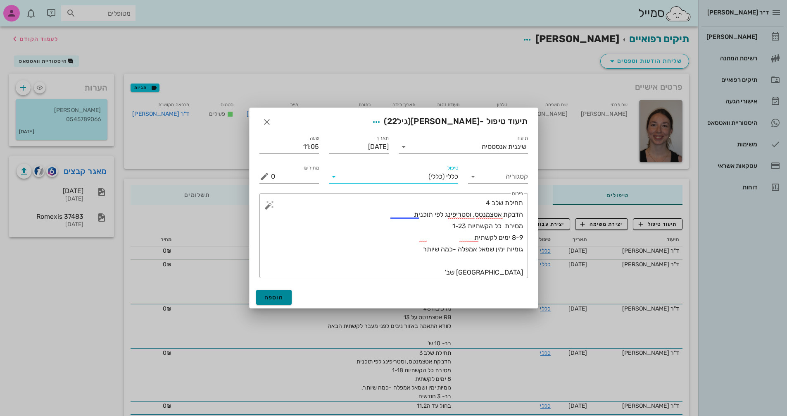
click at [277, 298] on span "הוספה" at bounding box center [274, 297] width 19 height 7
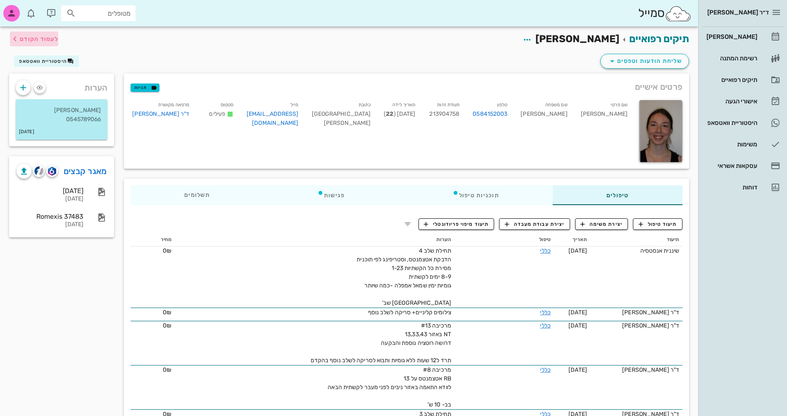
click at [25, 34] on span "לעמוד הקודם" at bounding box center [34, 39] width 48 height 10
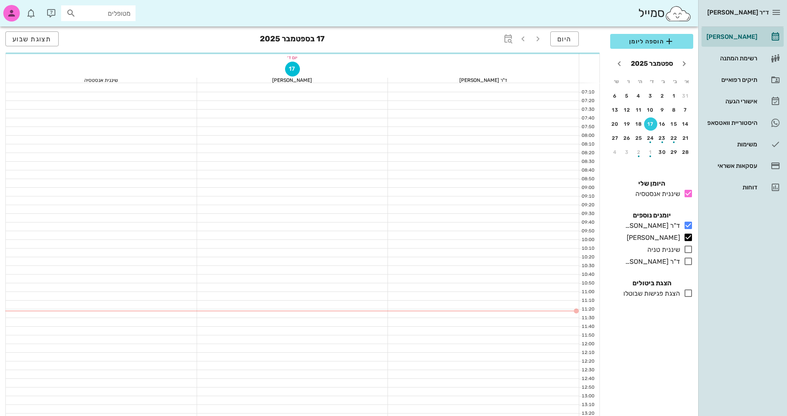
scroll to position [165, 0]
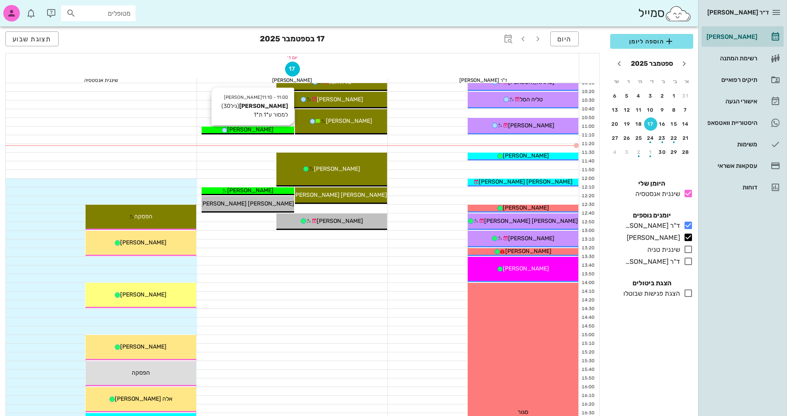
click at [259, 129] on span "[PERSON_NAME]" at bounding box center [250, 129] width 46 height 7
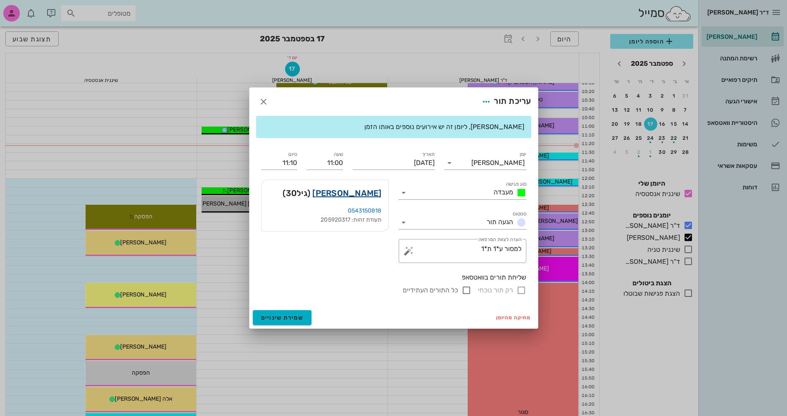
click at [365, 191] on link "שחר שגיב" at bounding box center [347, 192] width 69 height 13
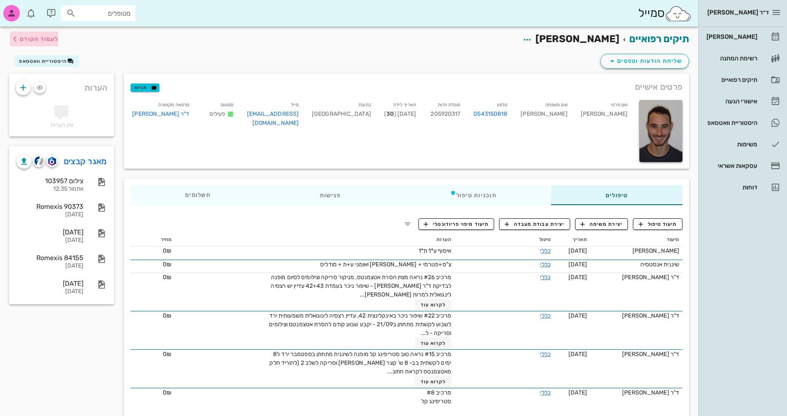
click at [37, 39] on span "לעמוד הקודם" at bounding box center [39, 39] width 38 height 7
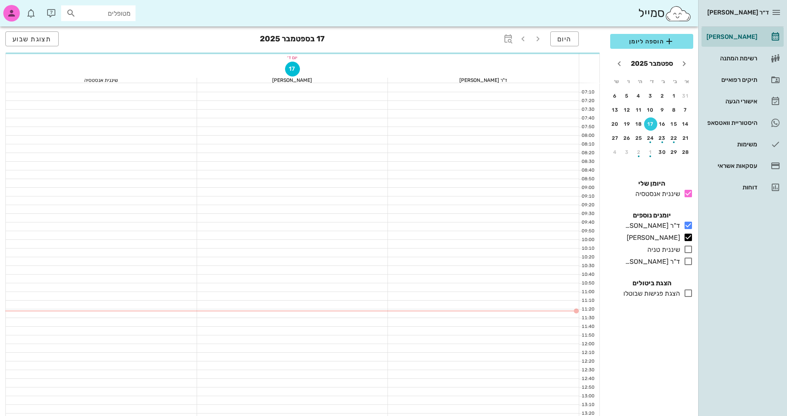
scroll to position [165, 0]
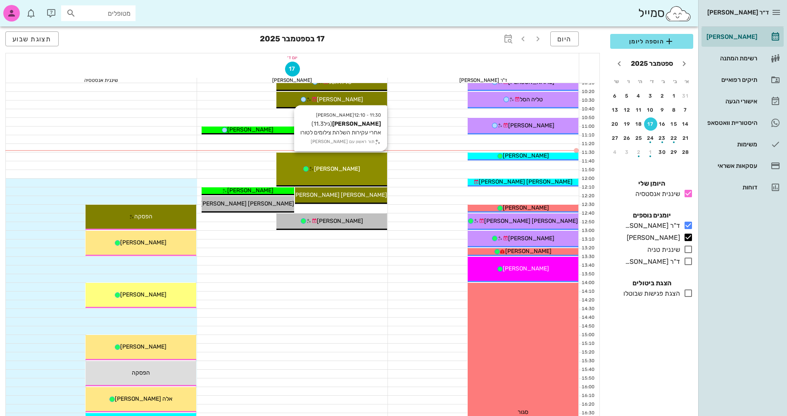
click at [360, 175] on div "11:30 - 12:10 יומן מרפאה נועם ליבנה (גיל 11.3 ) אחרי עקירות השלהת צילומים לטורו…" at bounding box center [332, 170] width 111 height 34
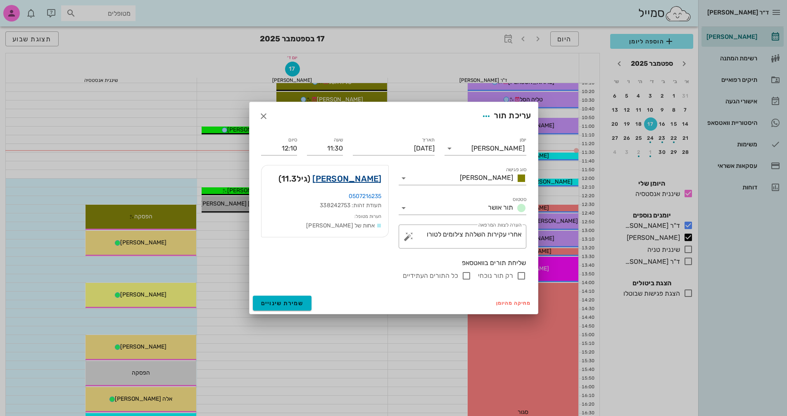
click at [360, 181] on link "נועם ליבנה" at bounding box center [347, 178] width 69 height 13
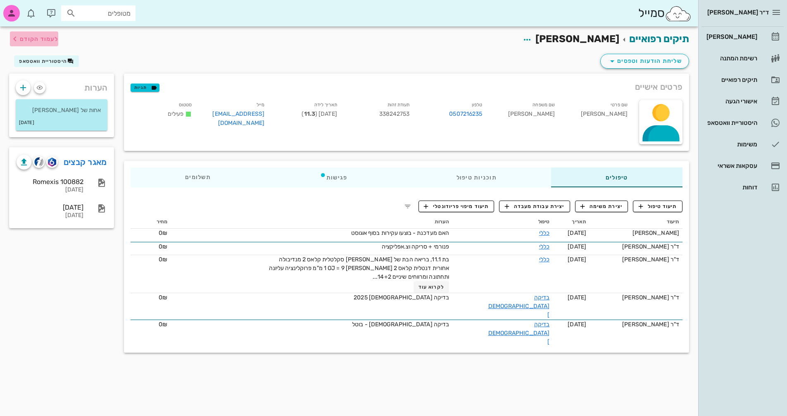
click at [42, 37] on span "לעמוד הקודם" at bounding box center [39, 39] width 38 height 7
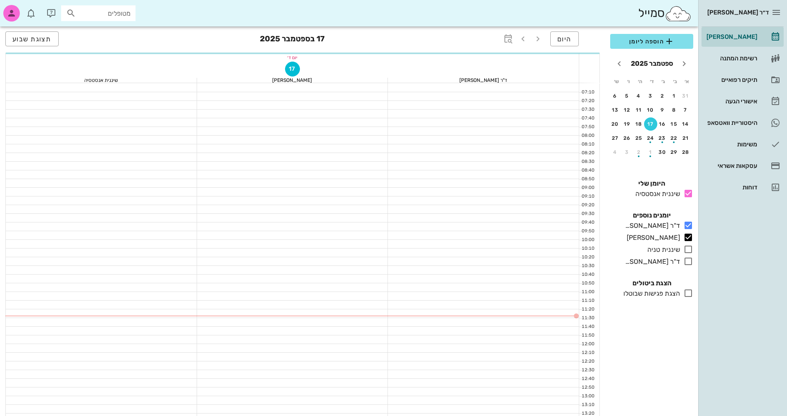
scroll to position [165, 0]
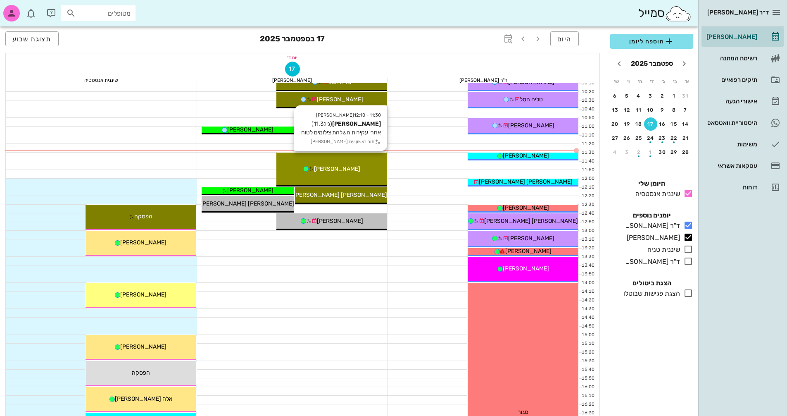
click at [364, 172] on div "[PERSON_NAME]" at bounding box center [332, 169] width 111 height 9
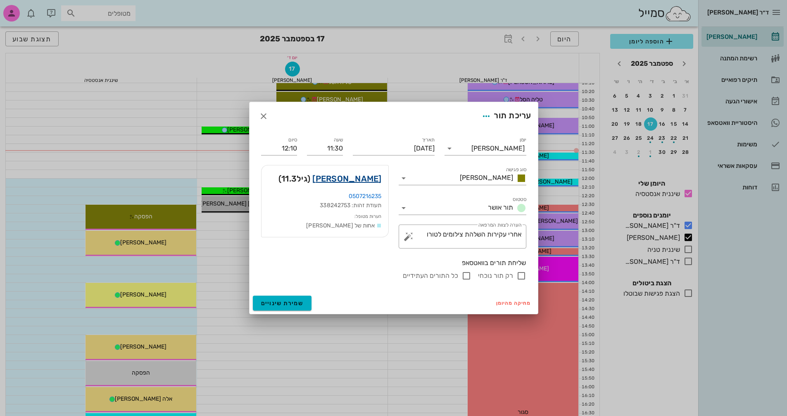
click at [364, 179] on link "נועם ליבנה" at bounding box center [347, 178] width 69 height 13
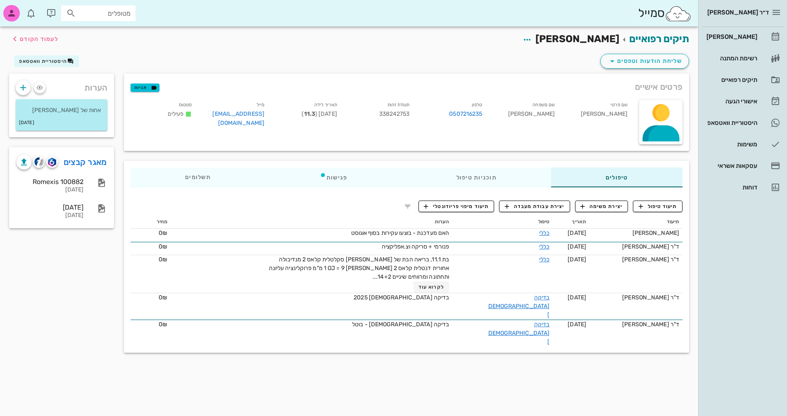
click at [460, 353] on div "תיקים רפואיים נועם ליבנה לעמוד הקודם שליחת הודעות וטפסים היסטוריית וואטסאפ פרטי…" at bounding box center [349, 220] width 699 height 389
click at [24, 36] on span "לעמוד הקודם" at bounding box center [39, 39] width 38 height 7
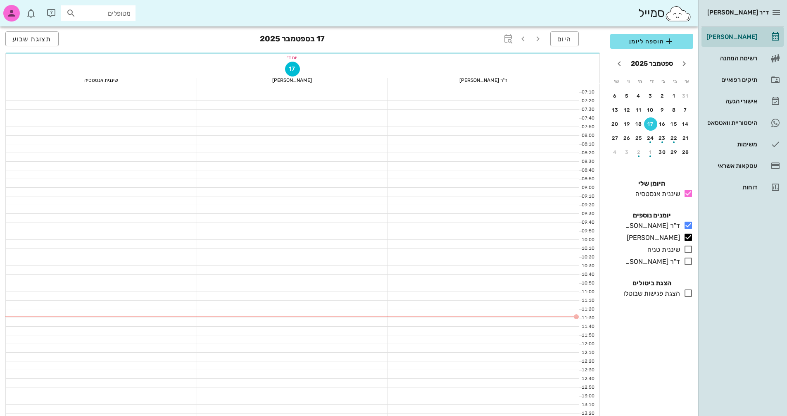
scroll to position [165, 0]
